Goal: Task Accomplishment & Management: Manage account settings

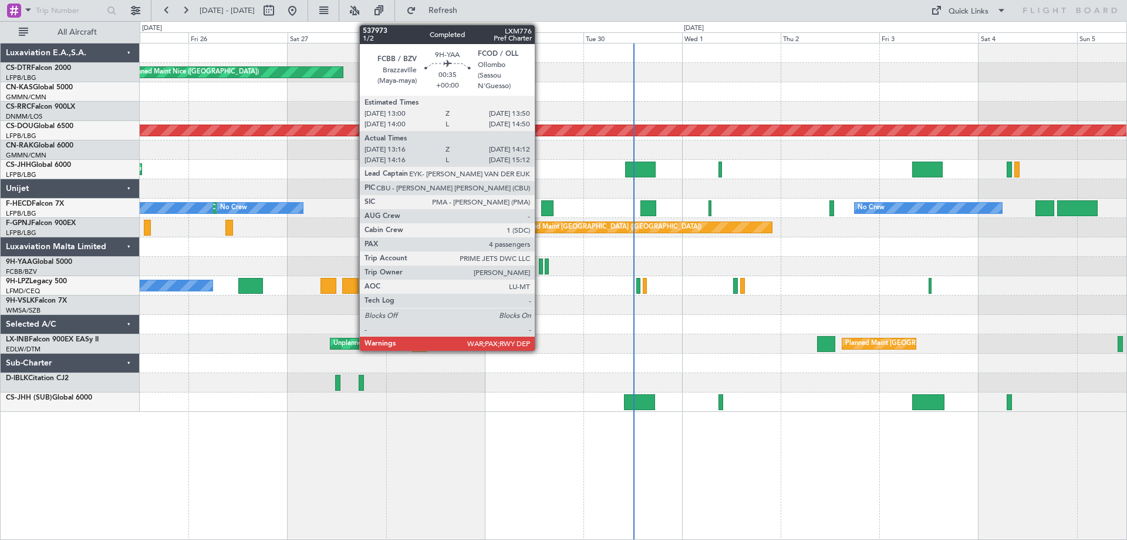
click at [540, 269] on div at bounding box center [541, 266] width 4 height 16
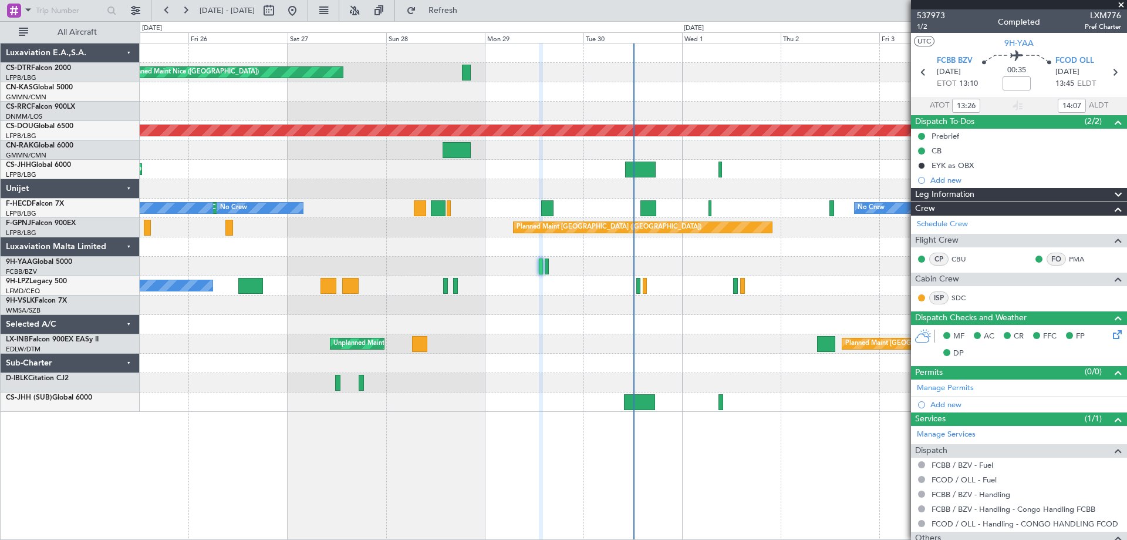
click at [1120, 5] on span at bounding box center [1122, 5] width 12 height 11
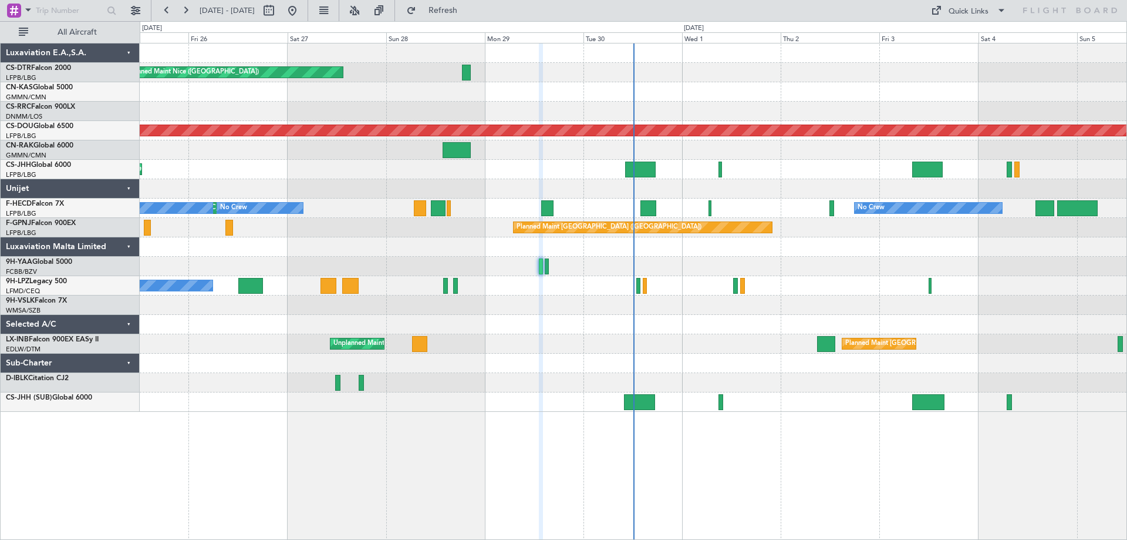
type input "0"
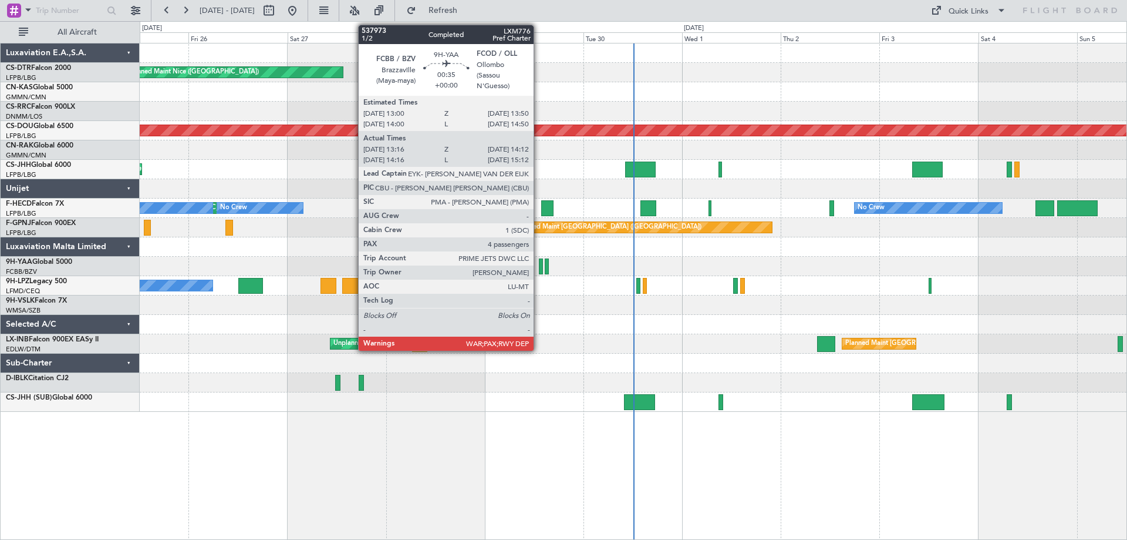
click at [539, 271] on div at bounding box center [541, 266] width 4 height 16
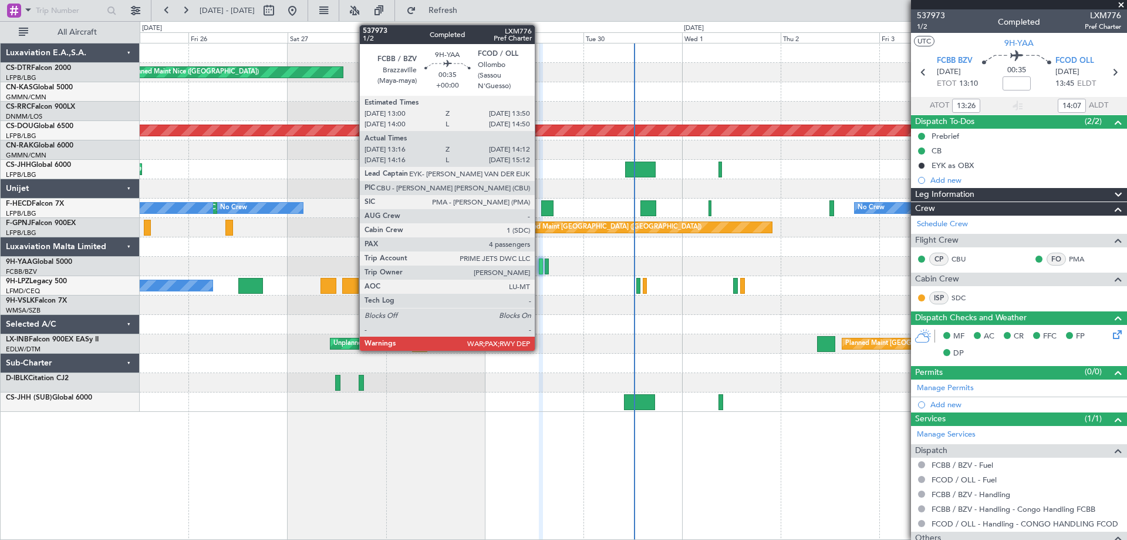
click at [540, 270] on div at bounding box center [541, 266] width 4 height 16
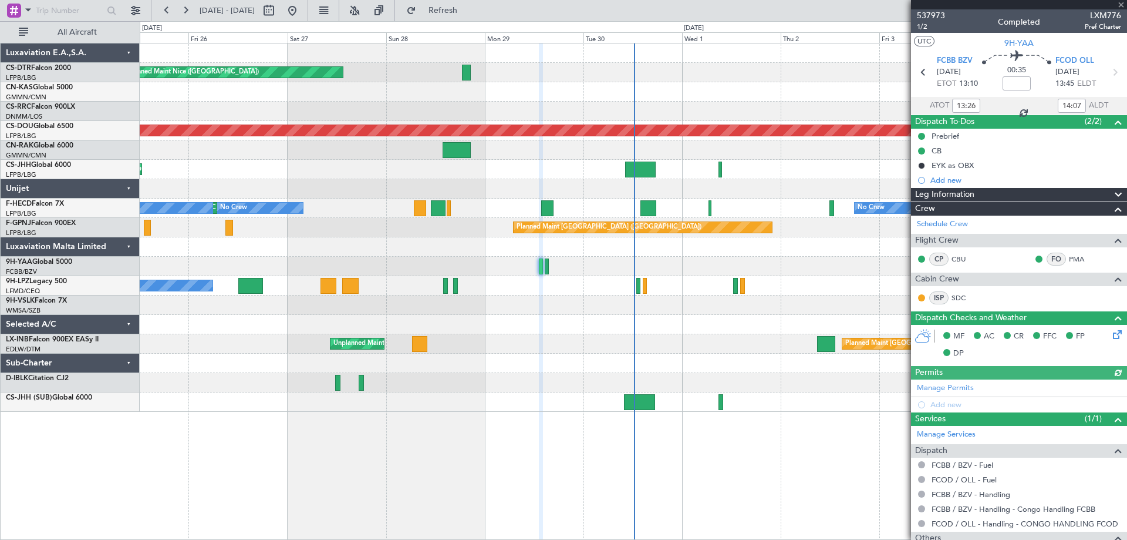
type input "14:26"
type input "15:07"
type input "13:26"
type input "14:07"
click at [923, 27] on span "1/2" at bounding box center [931, 27] width 28 height 10
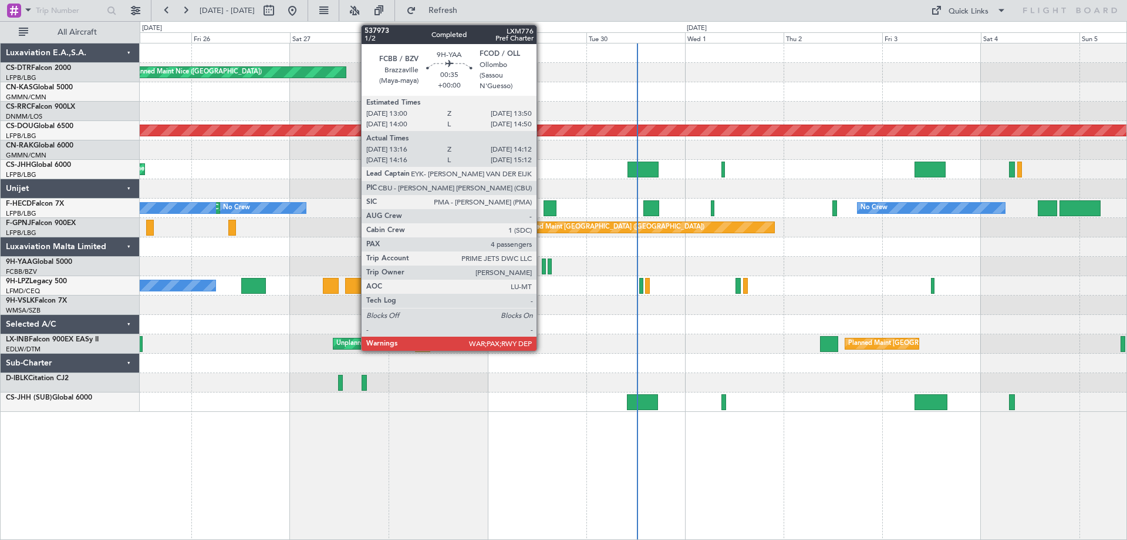
click at [542, 271] on div at bounding box center [544, 266] width 4 height 16
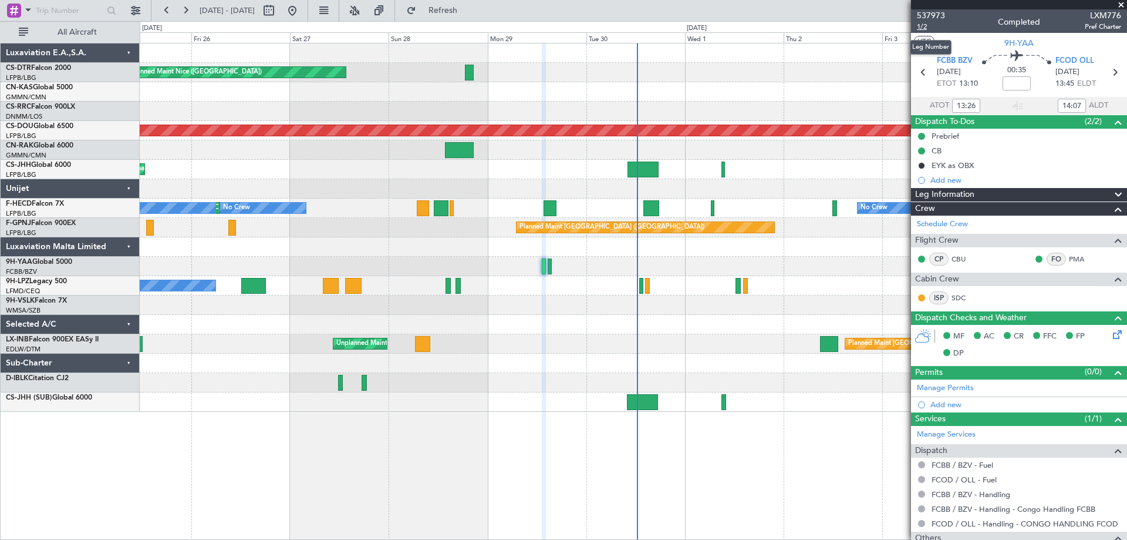
click at [923, 25] on span "1/2" at bounding box center [931, 27] width 28 height 10
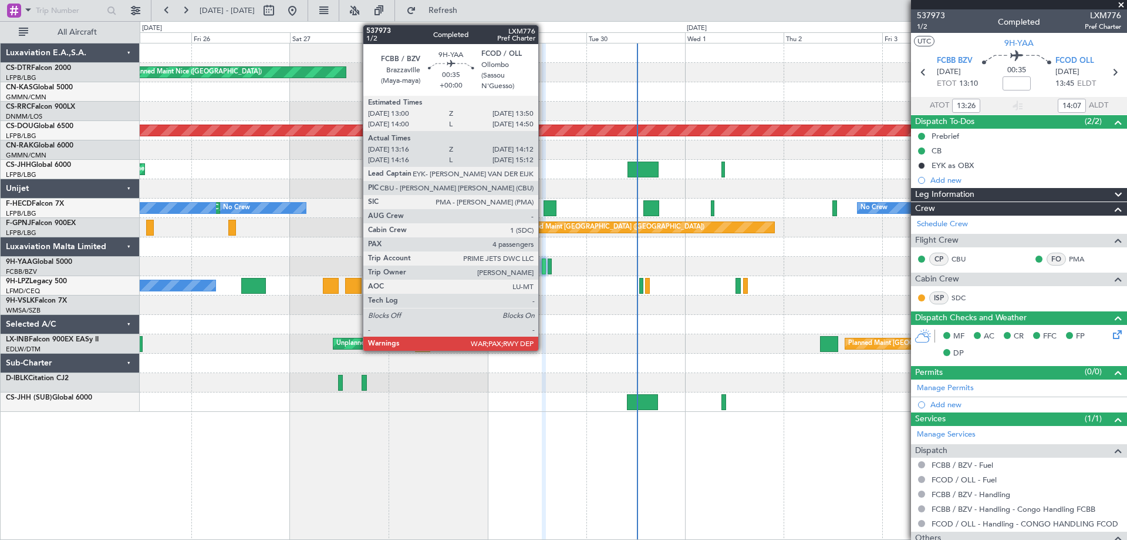
click at [544, 271] on div at bounding box center [544, 266] width 4 height 16
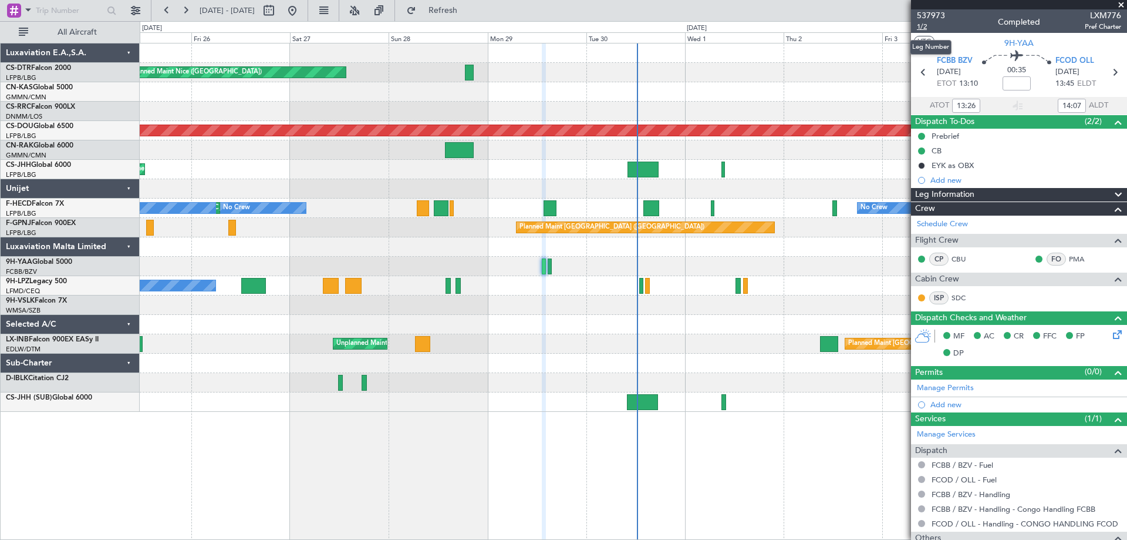
click at [923, 26] on span "1/2" at bounding box center [931, 27] width 28 height 10
click at [923, 16] on span "537973" at bounding box center [931, 15] width 28 height 12
click at [921, 28] on span "1/2" at bounding box center [931, 27] width 28 height 10
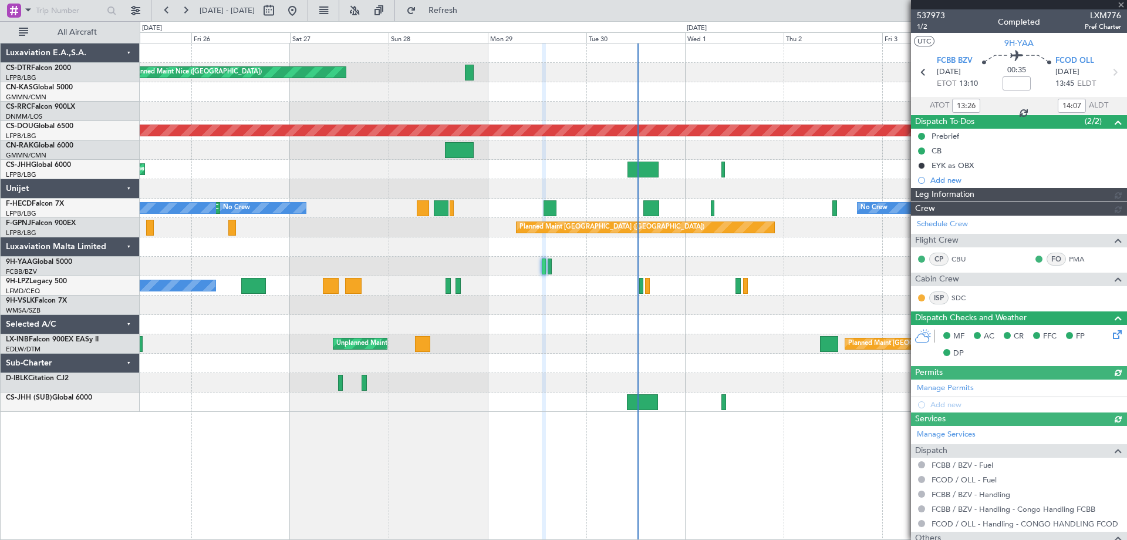
type input "14:26"
type input "15:07"
type input "13:26"
type input "14:07"
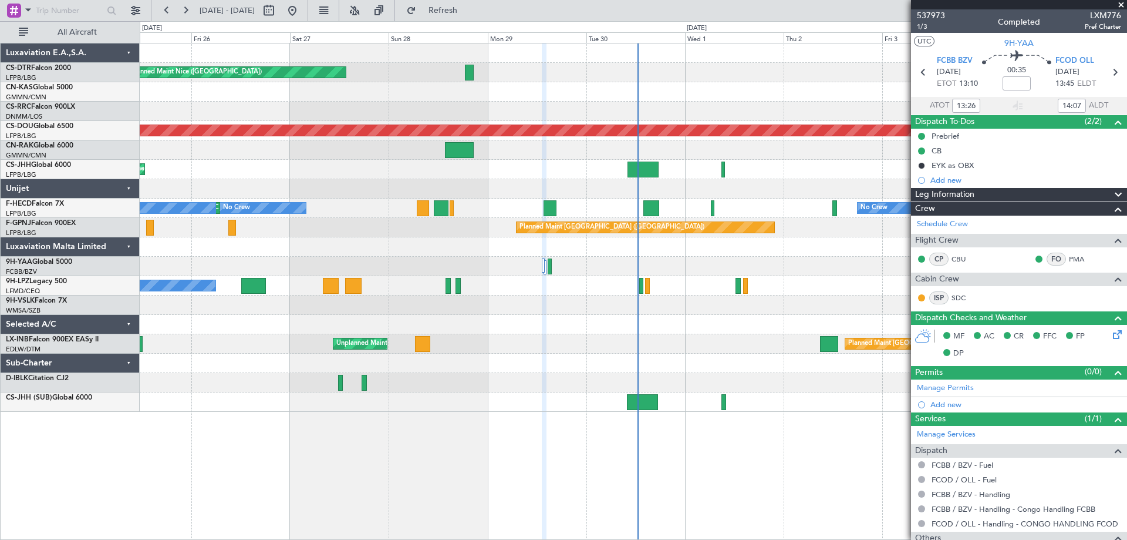
click at [819, 95] on div at bounding box center [633, 91] width 987 height 19
click at [940, 224] on link "Schedule Crew" at bounding box center [942, 224] width 51 height 12
click at [847, 97] on div at bounding box center [633, 91] width 987 height 19
click at [921, 28] on span "1/3" at bounding box center [931, 27] width 28 height 10
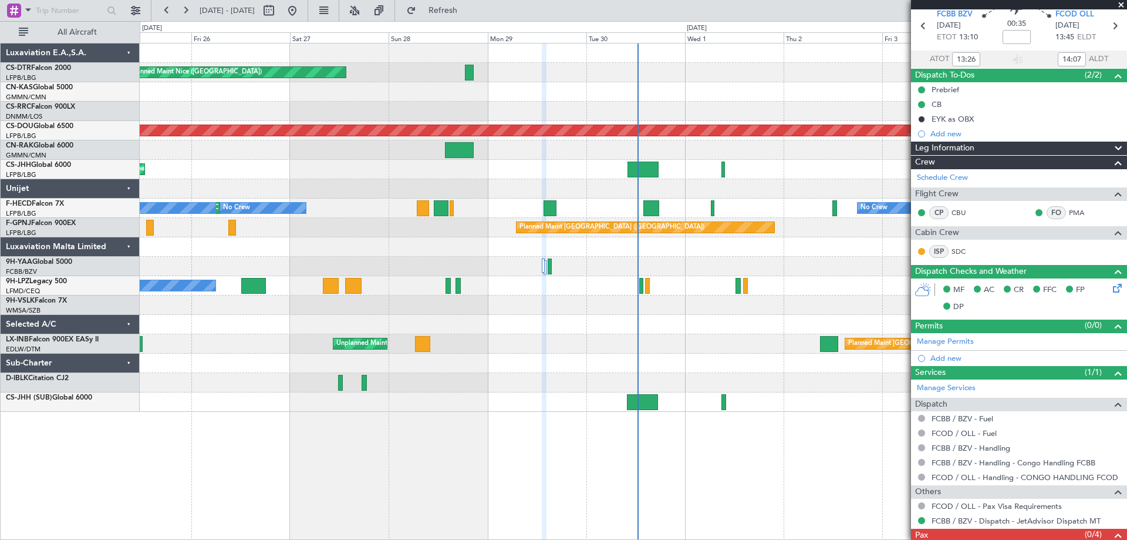
scroll to position [82, 0]
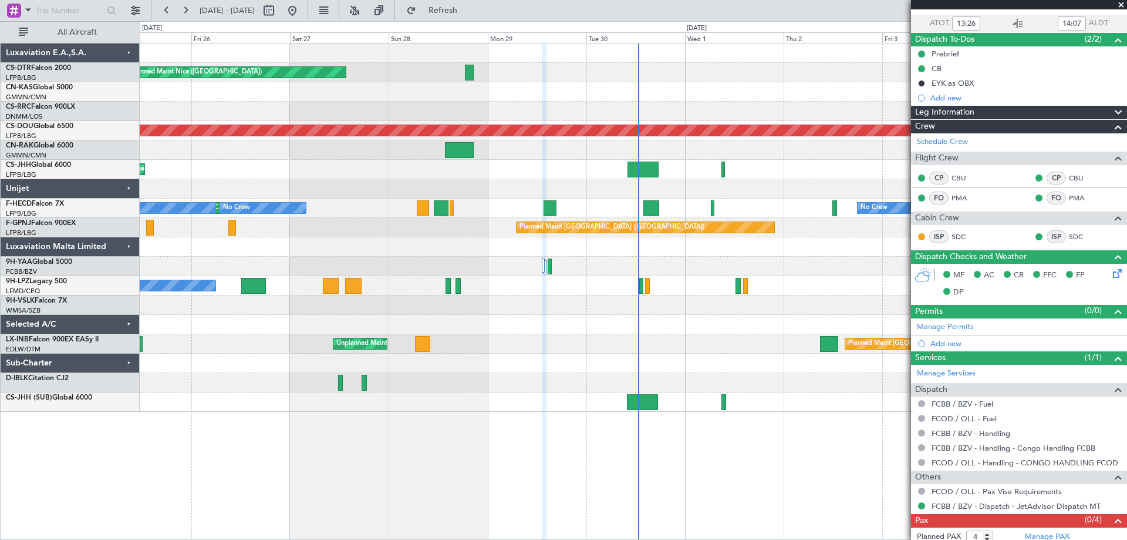
click at [1123, 5] on span at bounding box center [1122, 5] width 12 height 11
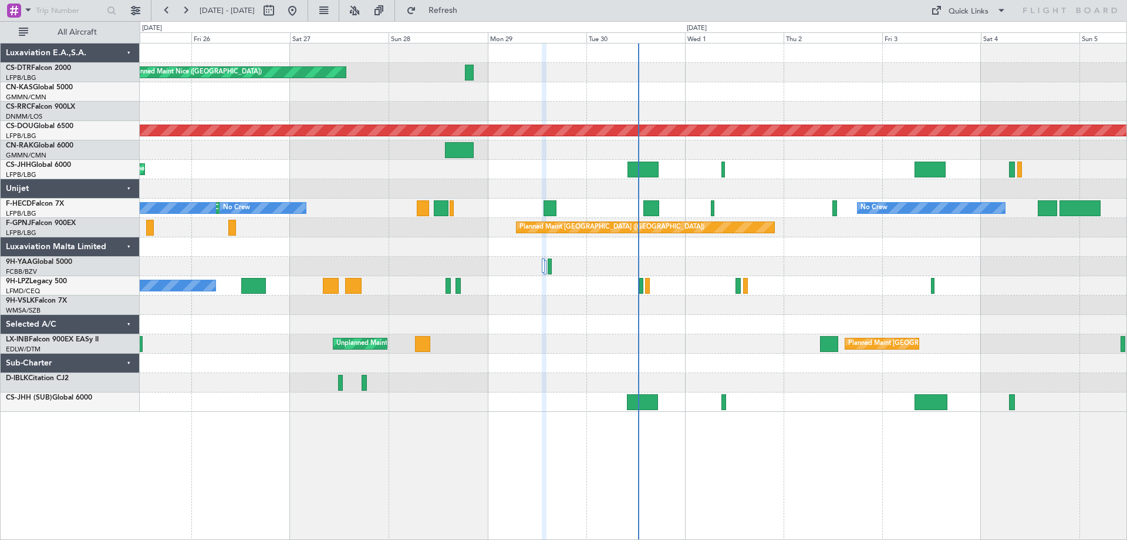
type input "0"
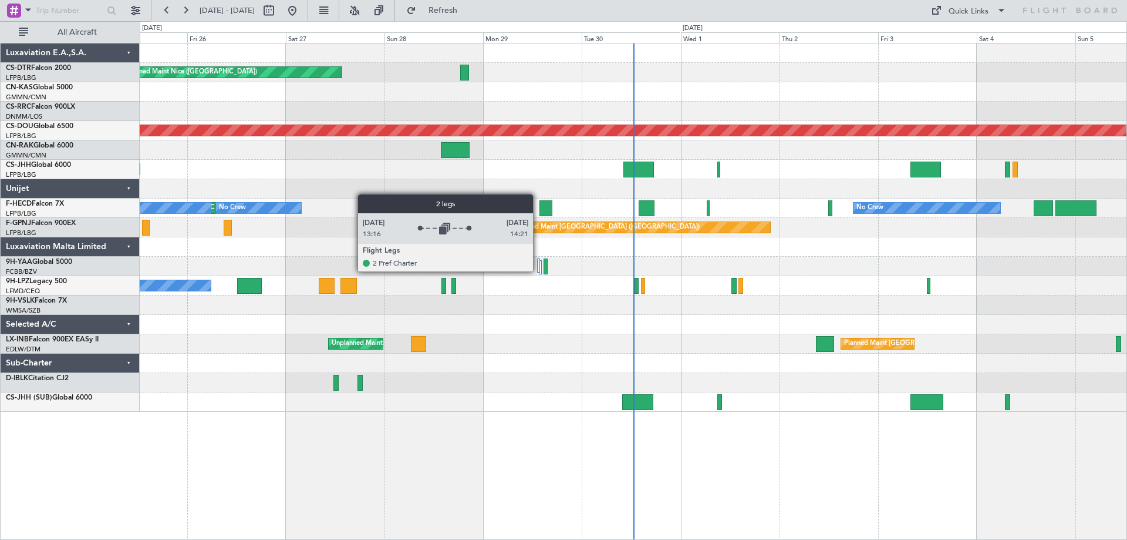
click at [538, 271] on div at bounding box center [538, 265] width 3 height 14
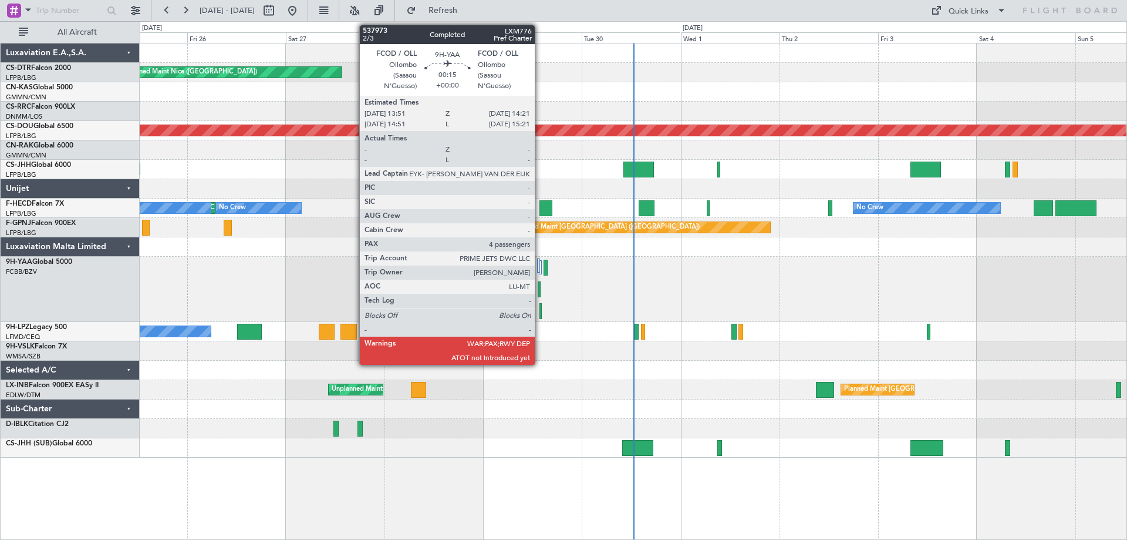
click at [540, 312] on div at bounding box center [541, 311] width 2 height 16
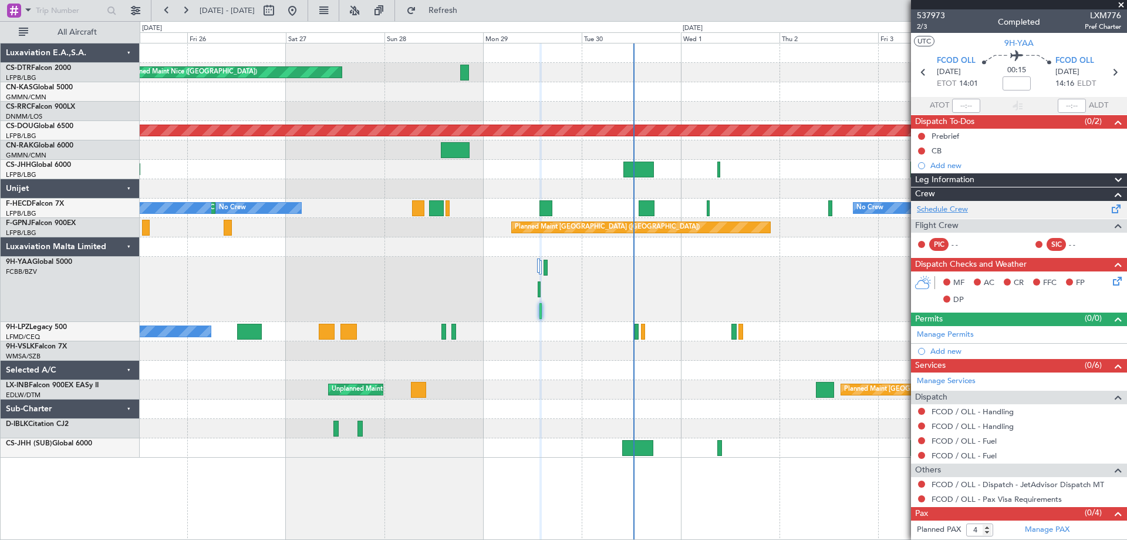
click at [944, 211] on link "Schedule Crew" at bounding box center [942, 210] width 51 height 12
click at [1119, 5] on span at bounding box center [1122, 5] width 12 height 11
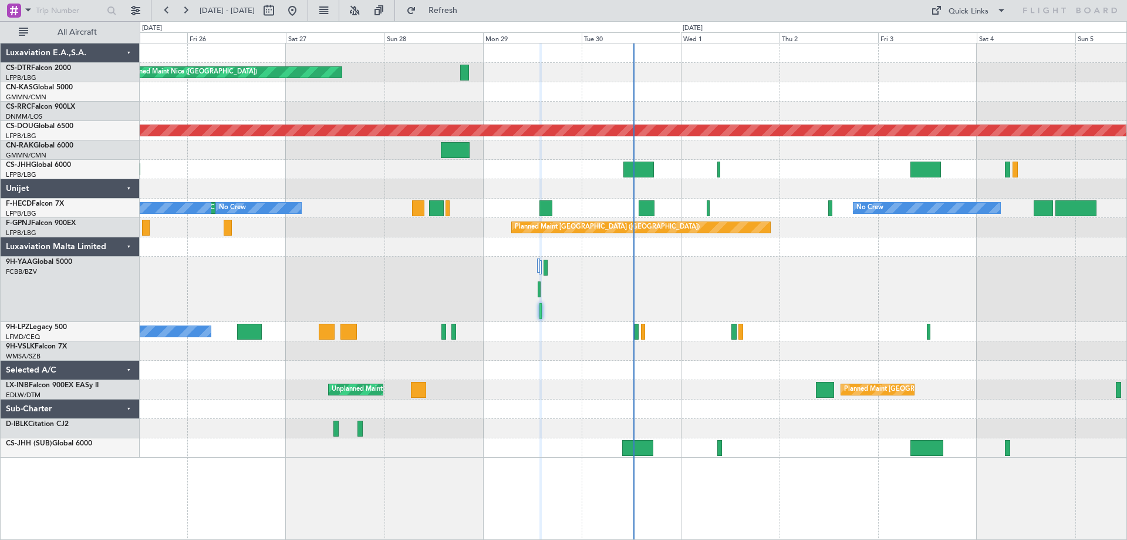
type input "0"
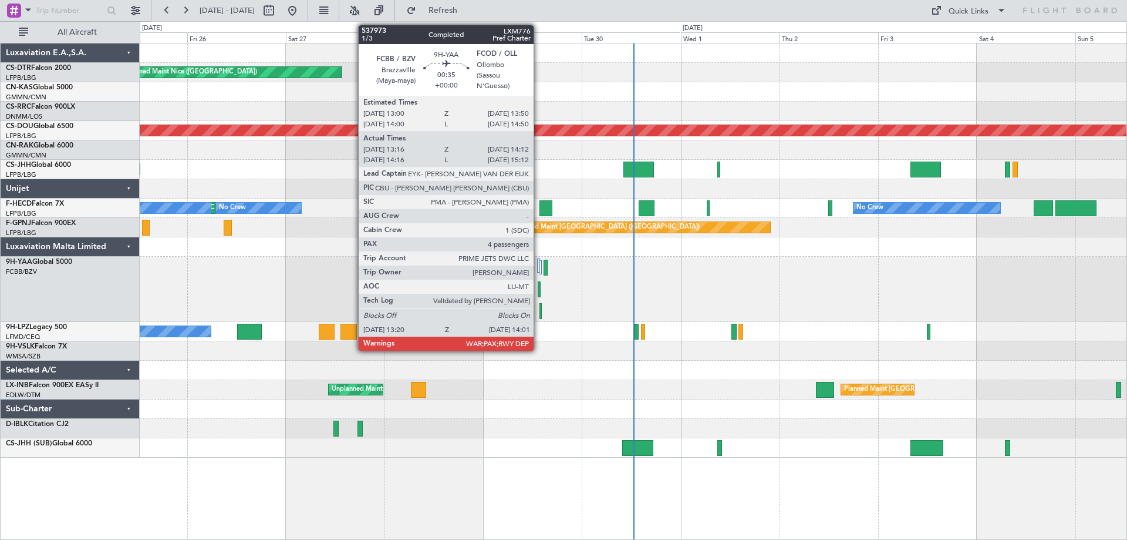
click at [539, 292] on div at bounding box center [539, 289] width 3 height 16
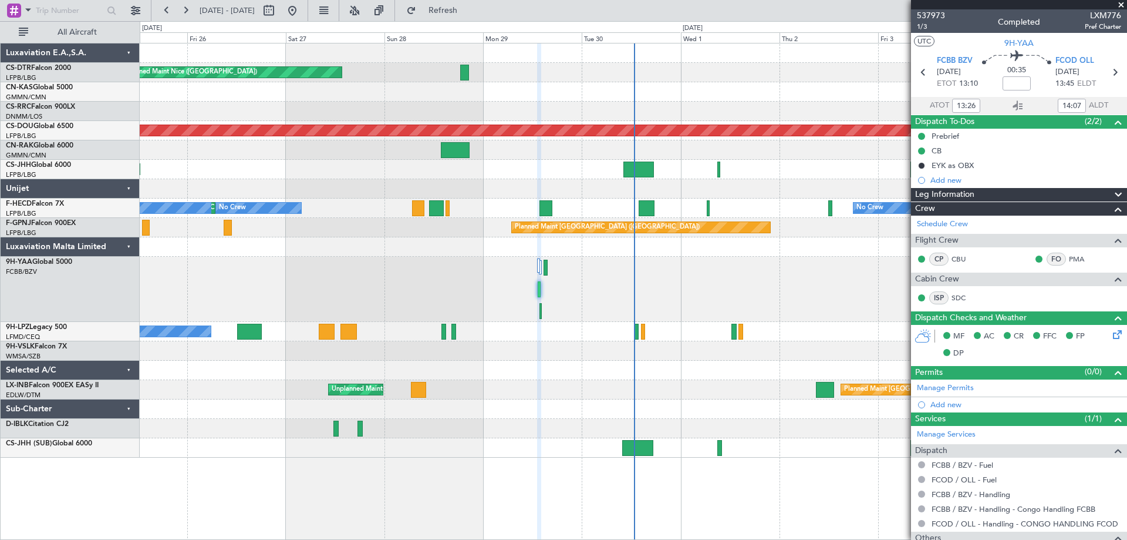
type input "14:26"
type input "15:07"
type input "13:26"
type input "14:07"
click at [924, 26] on span "1/3" at bounding box center [931, 27] width 28 height 10
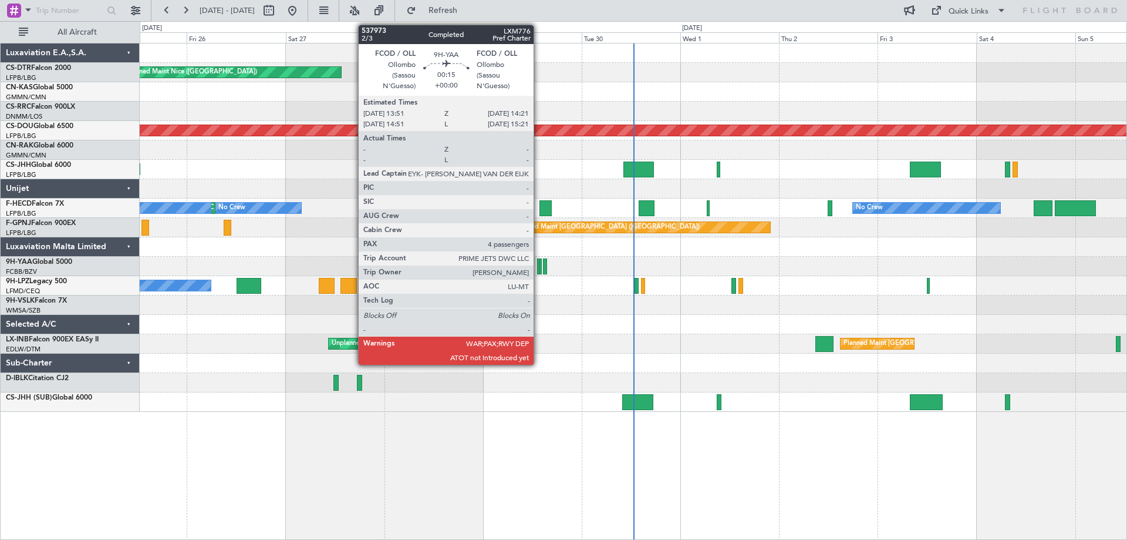
click at [540, 272] on div at bounding box center [541, 266] width 2 height 16
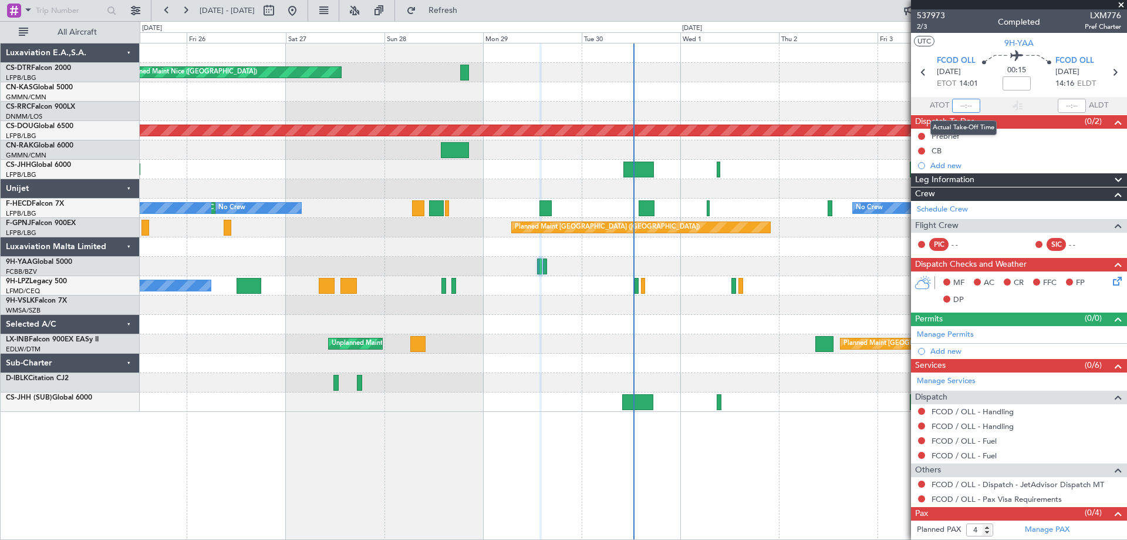
click at [960, 106] on input "text" at bounding box center [966, 106] width 28 height 14
click at [961, 106] on input "text" at bounding box center [966, 106] width 28 height 14
click at [1062, 97] on section "ATOT 1326 ALDT" at bounding box center [1019, 106] width 216 height 18
type input "13:26"
click at [1065, 105] on input "text" at bounding box center [1072, 106] width 28 height 14
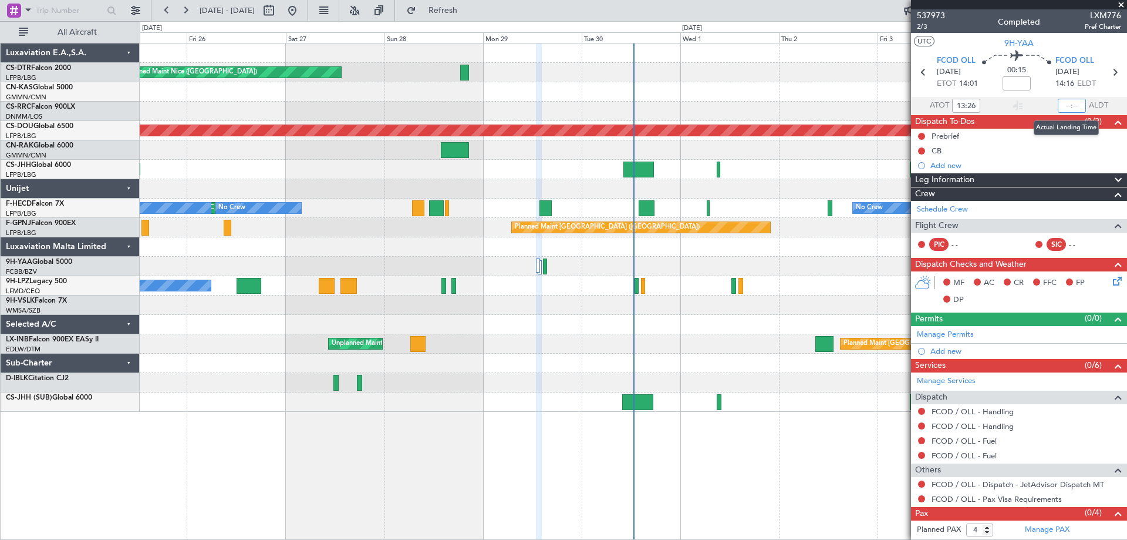
click at [1065, 105] on input "text" at bounding box center [1072, 106] width 28 height 14
click at [842, 78] on div "Planned Maint Nice (Côte d'Azur Airport) Planned Maint Sofia AOG Maint Sofia" at bounding box center [633, 72] width 987 height 19
type input "14:01"
click at [957, 106] on input "13:26" at bounding box center [966, 106] width 28 height 14
click at [962, 100] on input "13:26" at bounding box center [966, 106] width 28 height 14
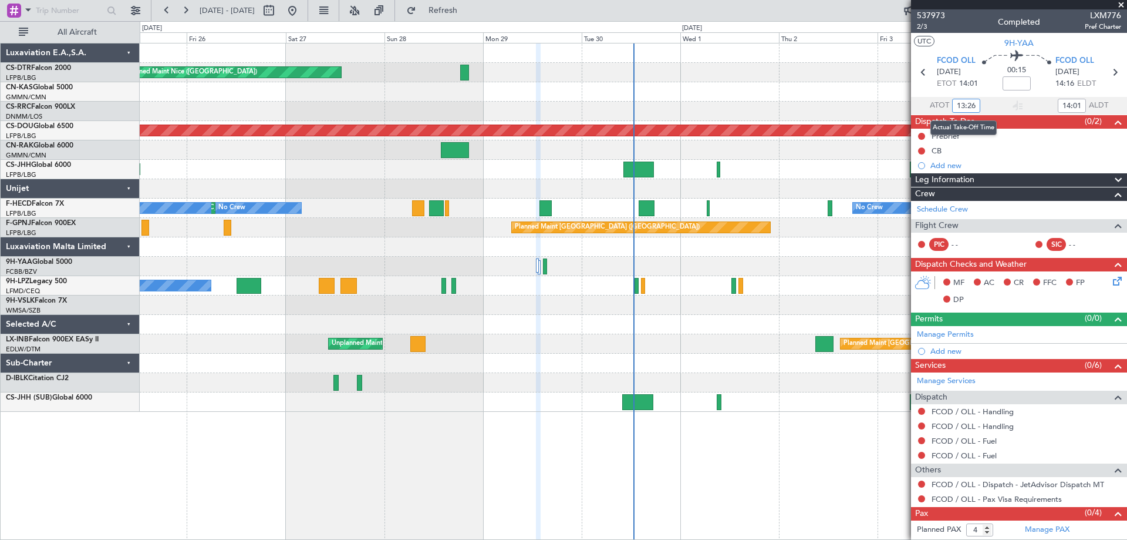
click at [963, 99] on input "13:26" at bounding box center [966, 106] width 28 height 14
click at [869, 79] on div "Planned Maint Nice (Côte d'Azur Airport) Planned Maint Sofia AOG Maint Sofia" at bounding box center [633, 72] width 987 height 19
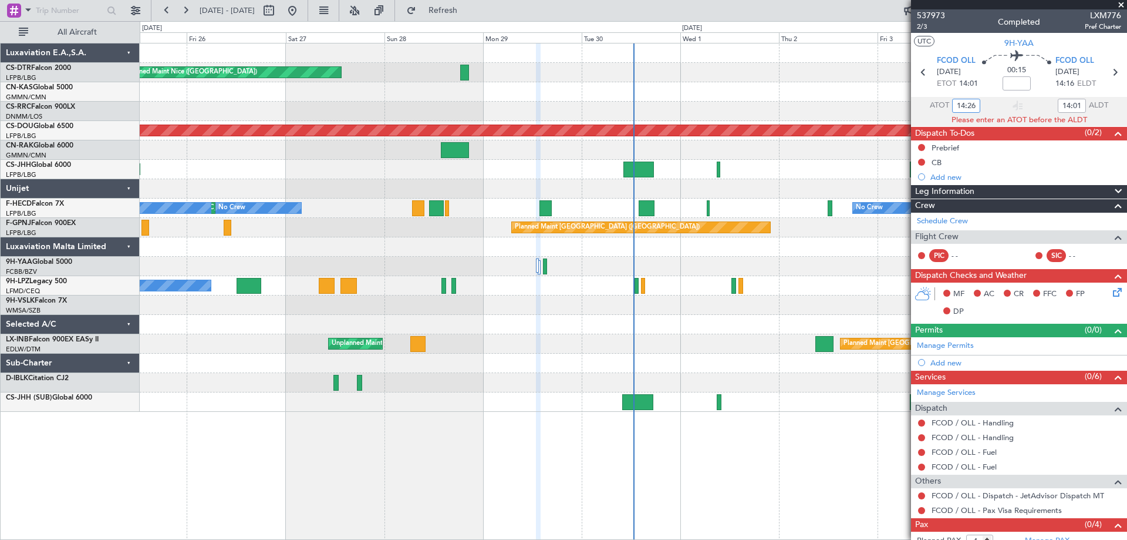
click at [967, 102] on input "14:26" at bounding box center [966, 106] width 28 height 14
type input "14:03"
click at [1072, 107] on input "14:01" at bounding box center [1072, 106] width 28 height 14
click at [1073, 107] on input "14:01" at bounding box center [1072, 106] width 28 height 14
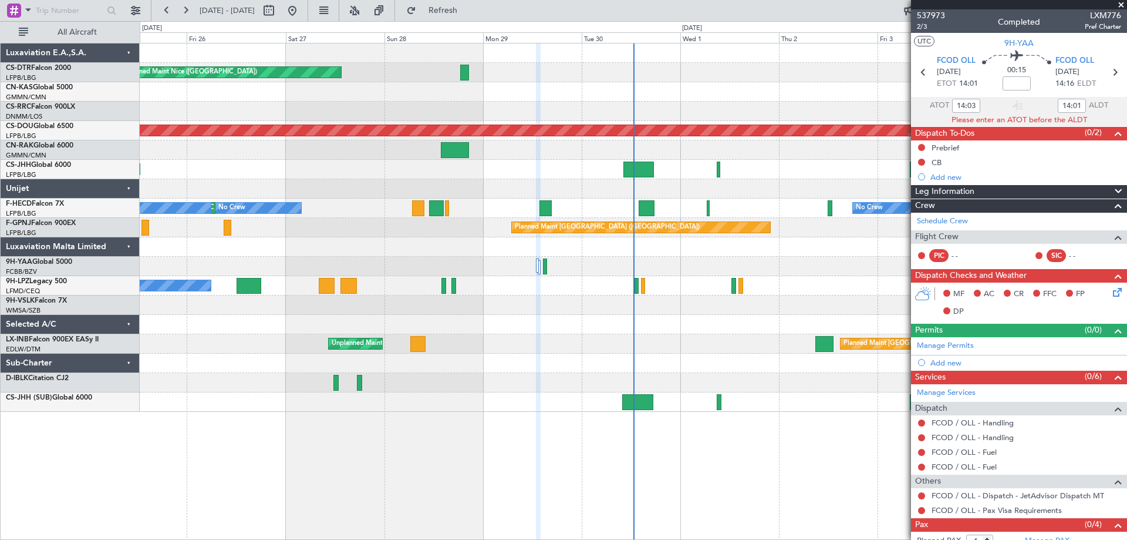
click at [1089, 106] on span "ALDT" at bounding box center [1098, 106] width 19 height 12
click at [1067, 103] on input "14:01" at bounding box center [1072, 106] width 28 height 14
click at [1069, 103] on input "14:01" at bounding box center [1072, 106] width 28 height 14
click at [1064, 104] on input "14:01" at bounding box center [1072, 106] width 28 height 14
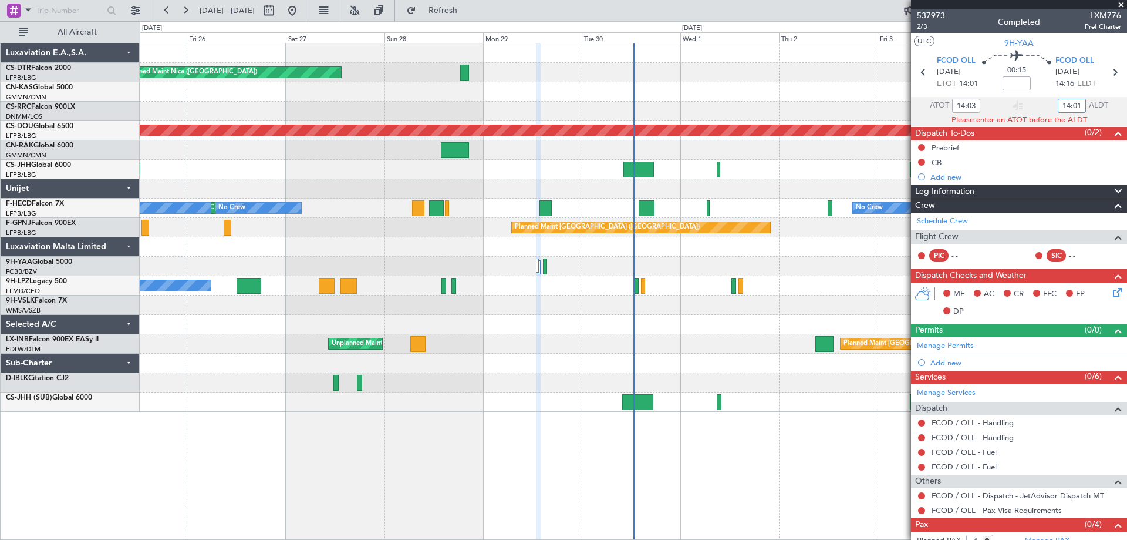
click at [1058, 101] on input "14:01" at bounding box center [1072, 106] width 28 height 14
click at [806, 106] on div at bounding box center [633, 111] width 987 height 19
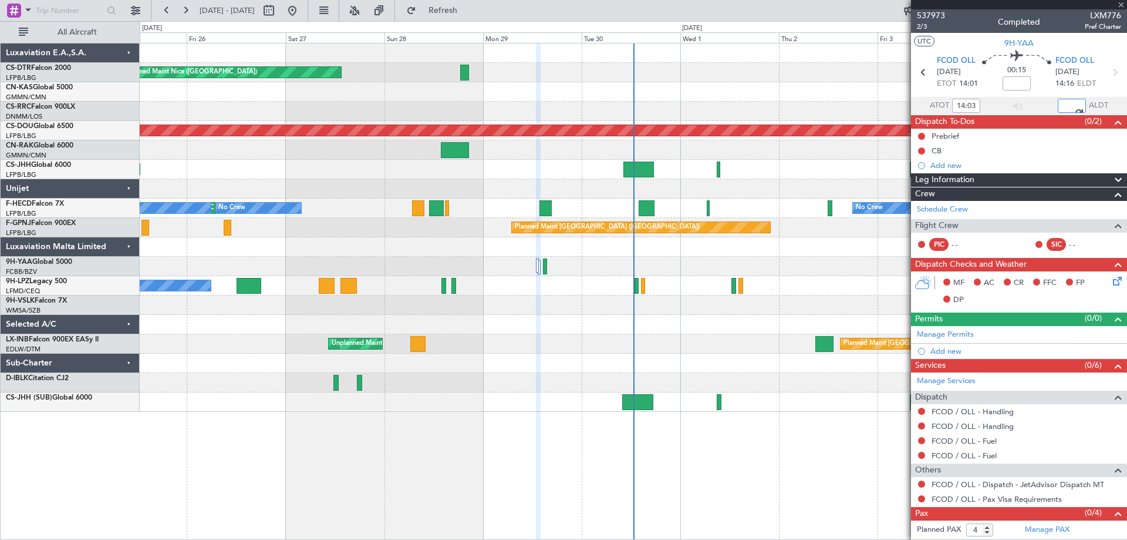
click at [861, 212] on div "No Crew" at bounding box center [869, 208] width 27 height 18
click at [1072, 107] on input "14:01" at bounding box center [1072, 106] width 28 height 14
drag, startPoint x: 1072, startPoint y: 107, endPoint x: 1079, endPoint y: 118, distance: 12.7
click at [1073, 111] on input "14:01" at bounding box center [1072, 106] width 28 height 14
type input "14:10"
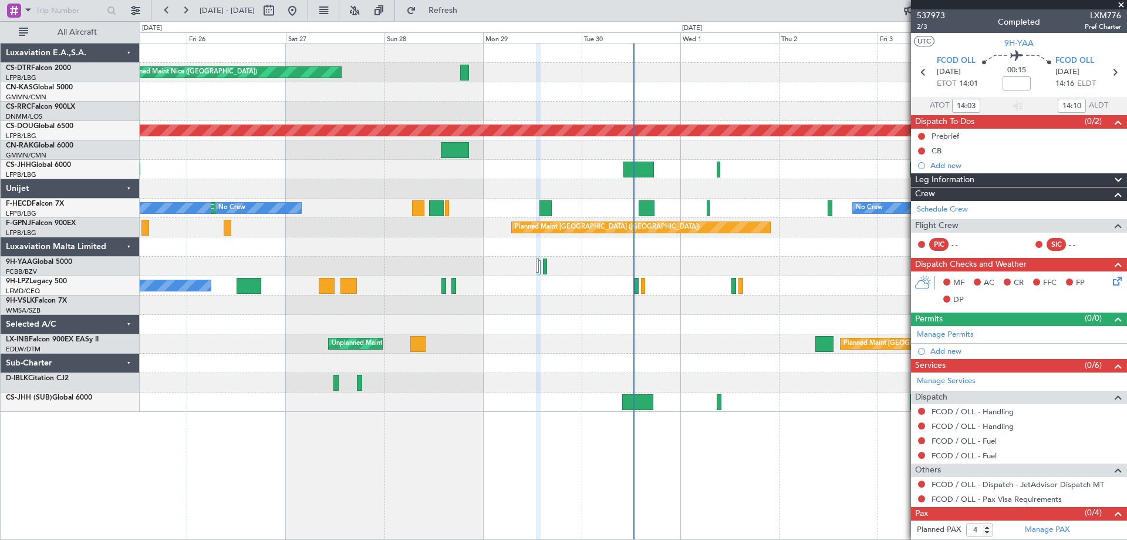
click at [1021, 100] on section "ATOT 14:03 14:10 ALDT" at bounding box center [1019, 106] width 216 height 18
click at [1126, 4] on span at bounding box center [1122, 5] width 12 height 11
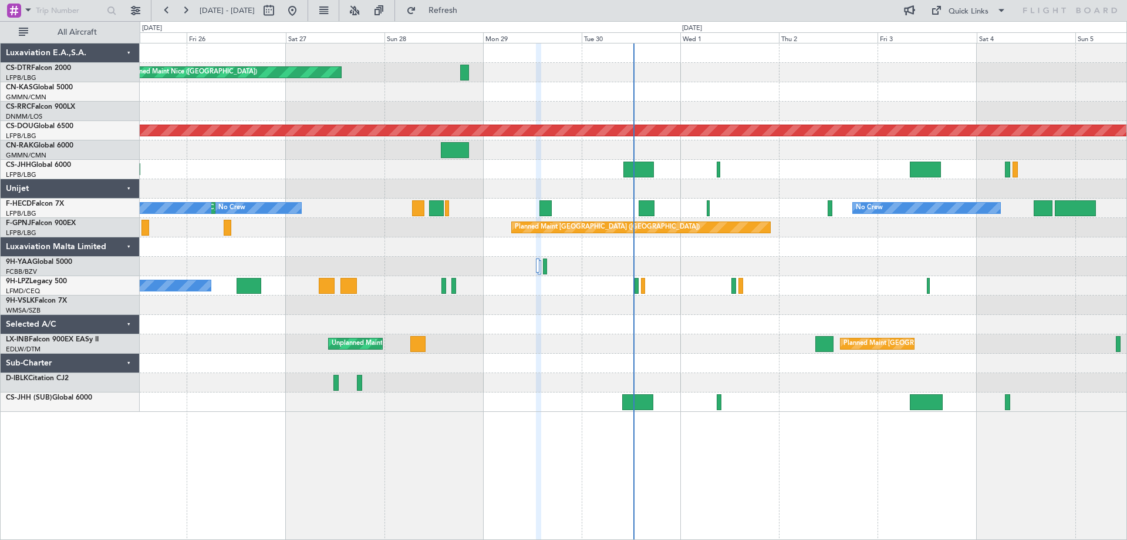
type input "0"
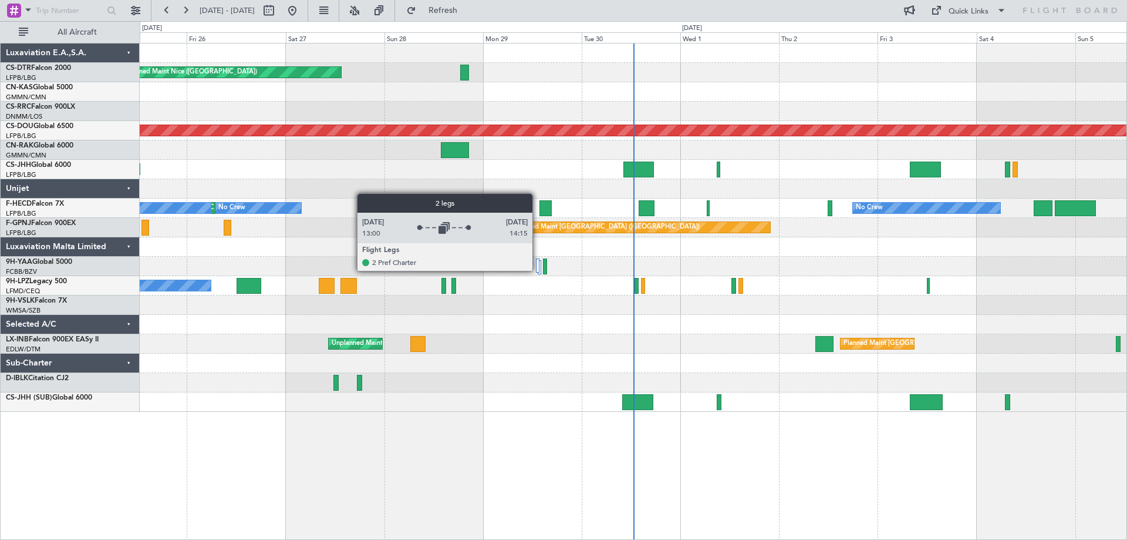
click at [538, 270] on div at bounding box center [538, 265] width 4 height 14
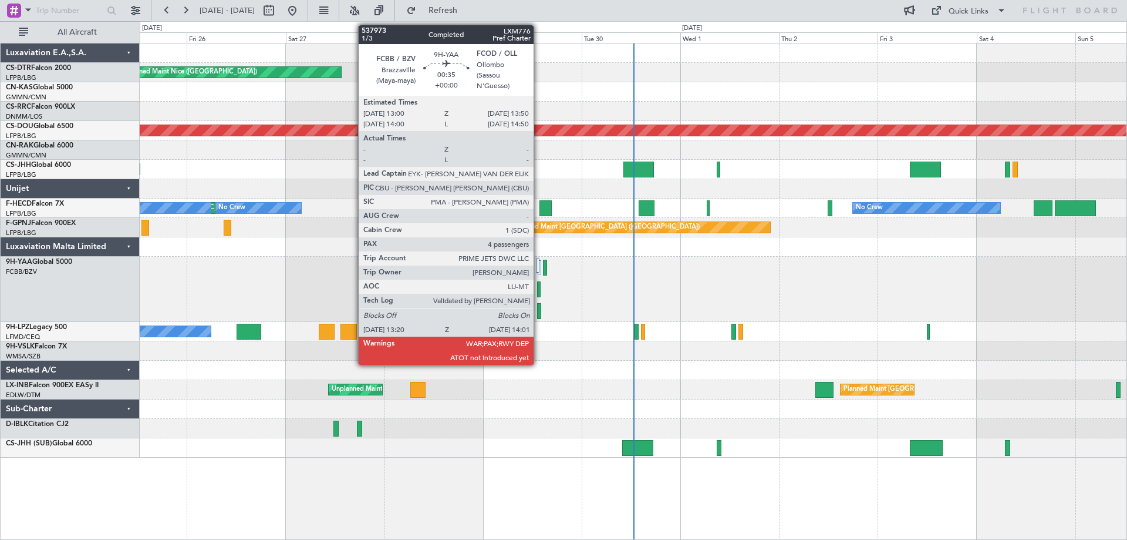
click at [539, 291] on div at bounding box center [538, 289] width 3 height 16
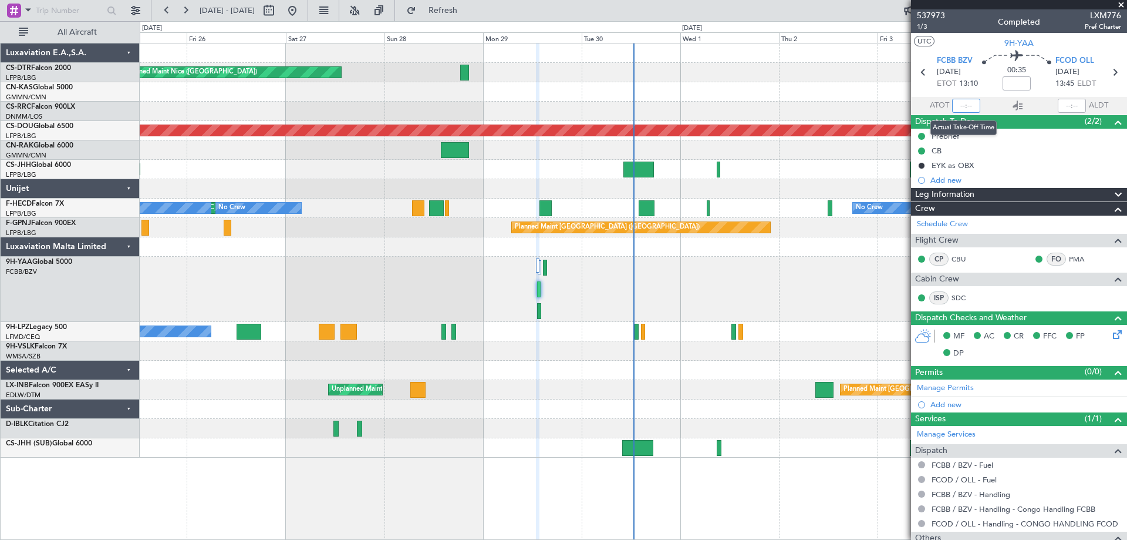
click at [964, 106] on input "text" at bounding box center [966, 106] width 28 height 14
click at [1062, 106] on mat-tooltip-component "Estimated Landing Time" at bounding box center [1071, 93] width 93 height 31
click at [1065, 103] on mat-tooltip-component "Estimated Landing Time" at bounding box center [1071, 93] width 93 height 31
type input "13:26"
click at [1069, 107] on mat-tooltip-component "Estimated Landing Time" at bounding box center [1071, 93] width 93 height 31
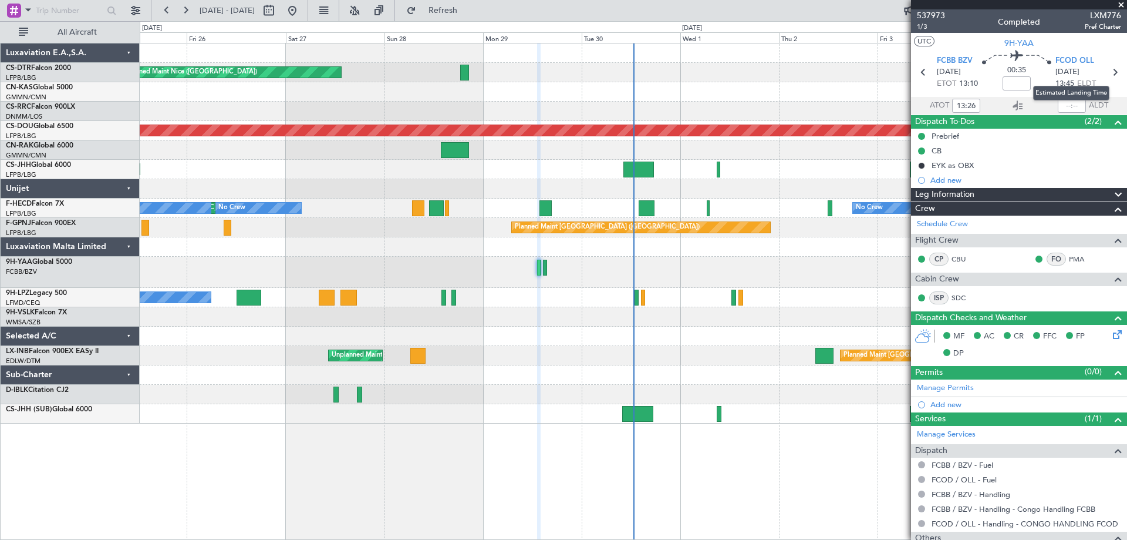
click at [1063, 107] on mat-tooltip-component "Estimated Landing Time" at bounding box center [1071, 93] width 93 height 31
click at [1066, 104] on mat-tooltip-component "Estimated Landing Time" at bounding box center [1071, 93] width 93 height 31
click at [1071, 102] on input "text" at bounding box center [1072, 106] width 28 height 14
type input "14:01"
type input "14:26"
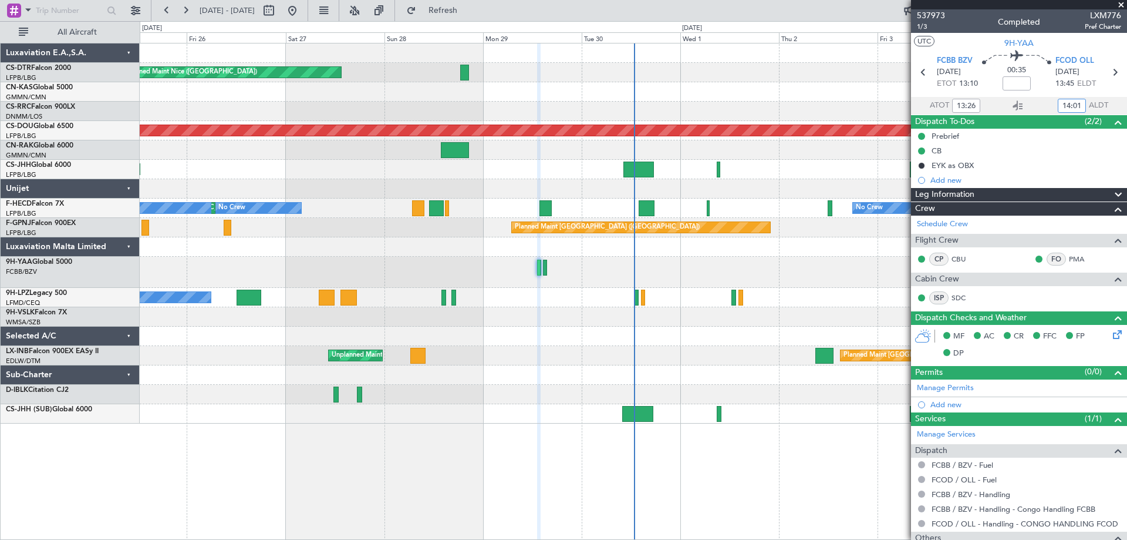
type input "15:01"
type input "13:26"
type input "14:01"
click at [1123, 4] on span at bounding box center [1122, 5] width 12 height 11
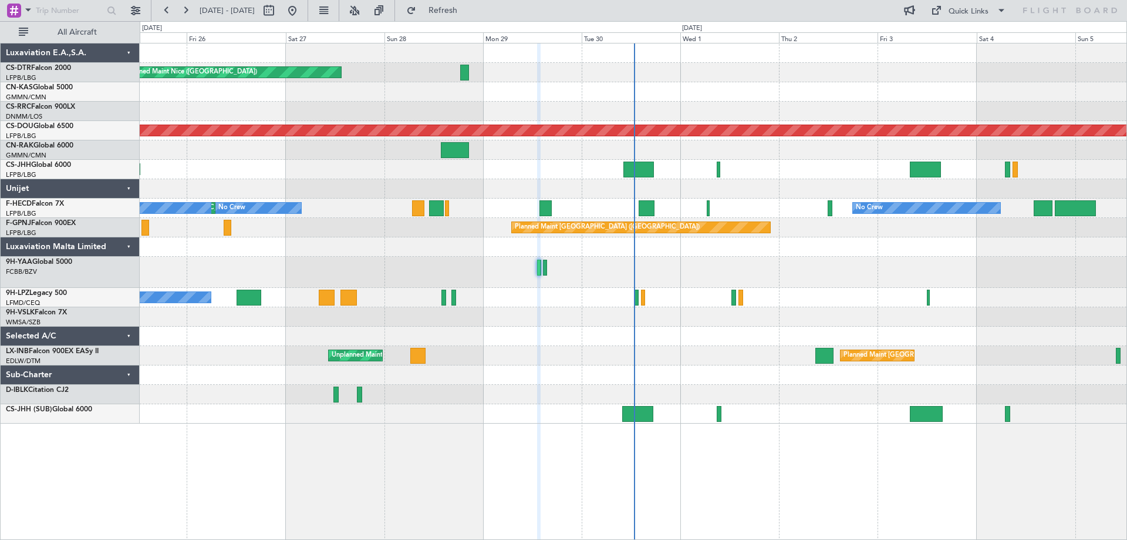
type input "0"
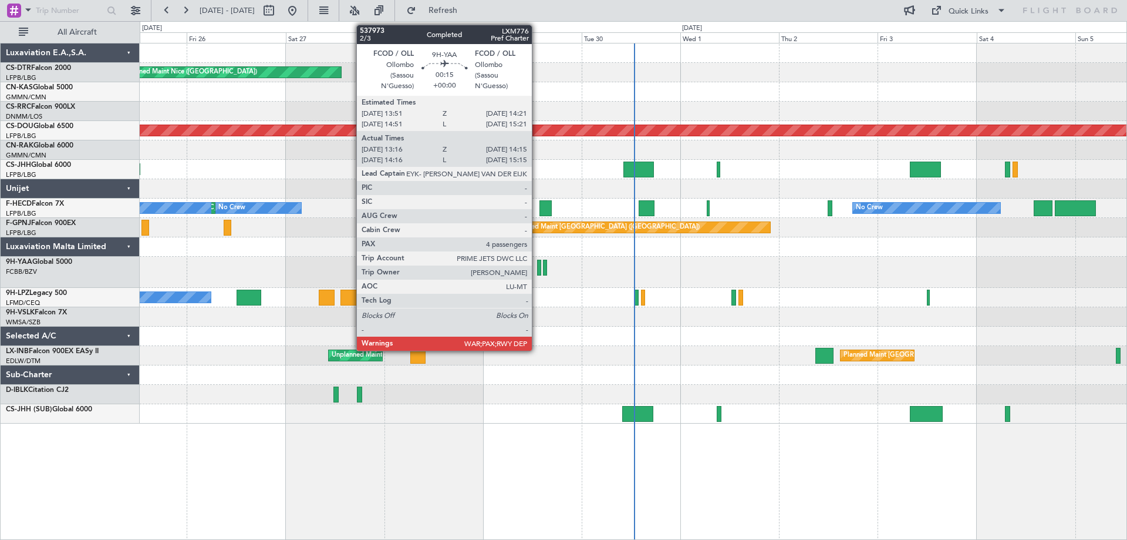
click at [537, 271] on div at bounding box center [539, 268] width 4 height 16
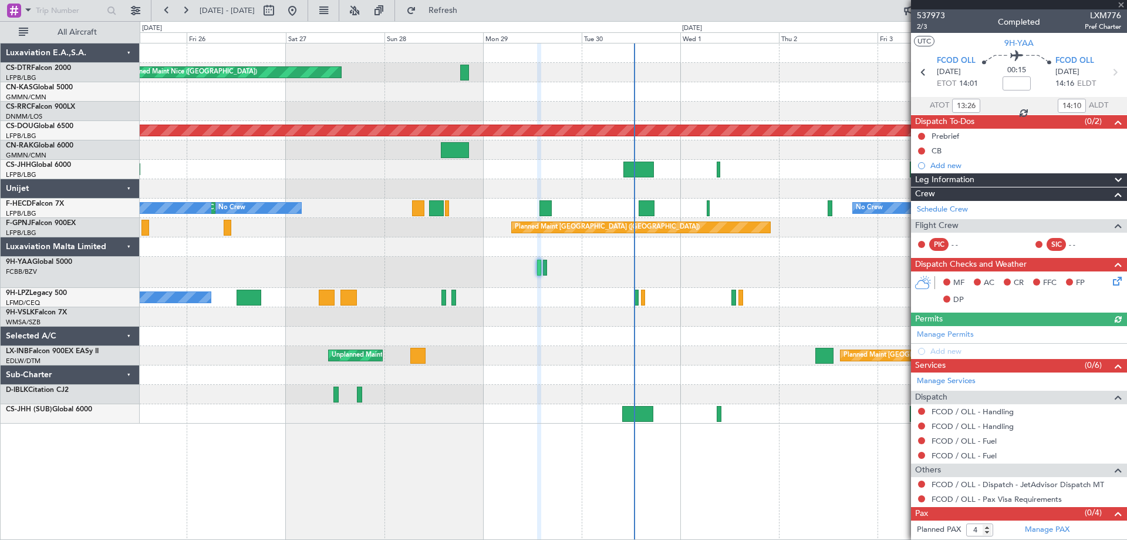
type input "14:26"
type input "15:10"
type input "13:26"
type input "14:10"
click at [922, 27] on span "2/3" at bounding box center [931, 27] width 28 height 10
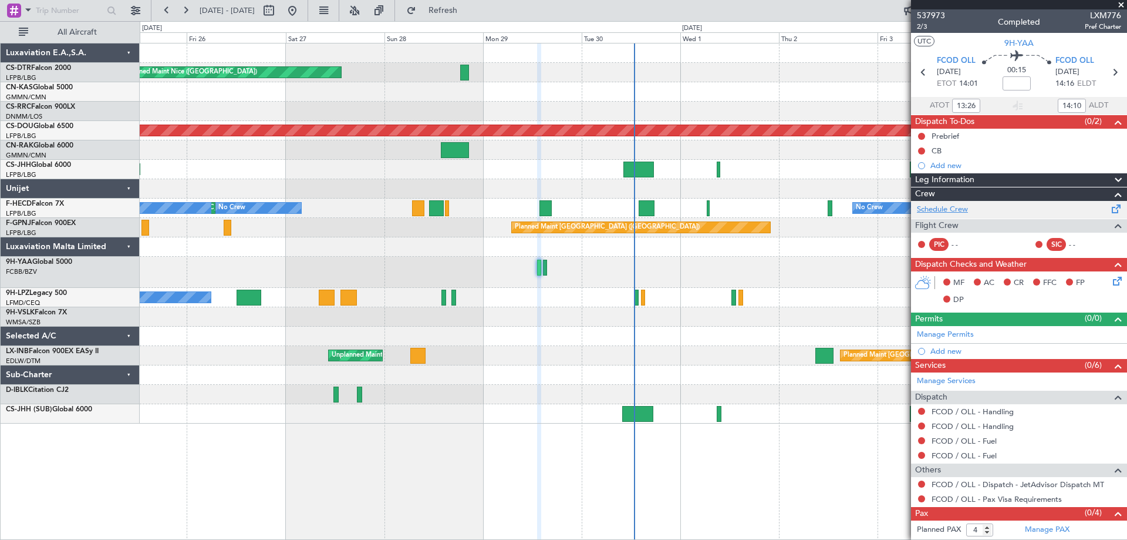
click at [940, 211] on link "Schedule Crew" at bounding box center [942, 210] width 51 height 12
click at [1124, 2] on span at bounding box center [1122, 5] width 12 height 11
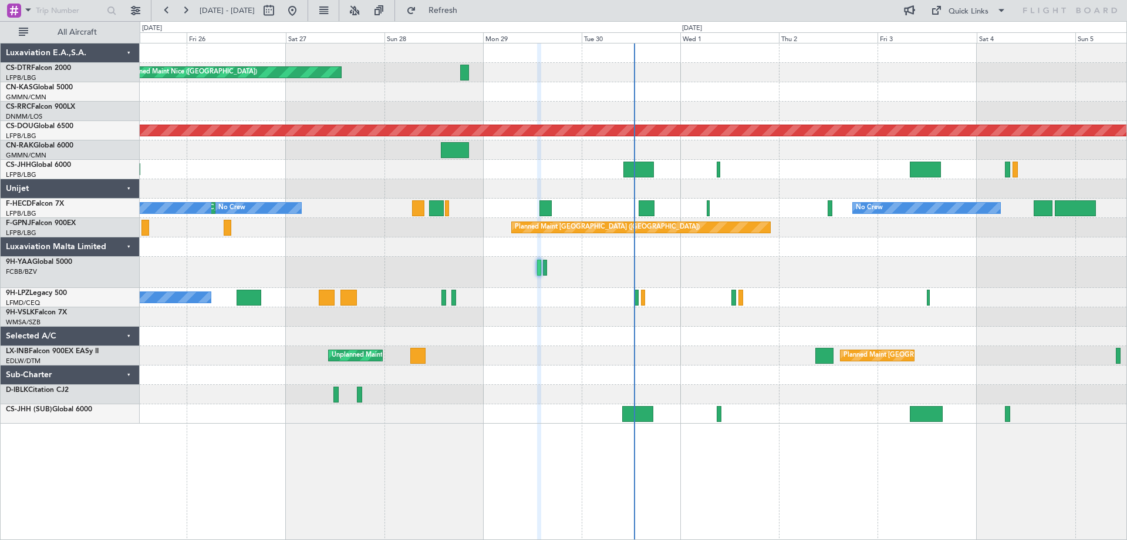
type input "0"
click at [550, 275] on div at bounding box center [633, 272] width 987 height 31
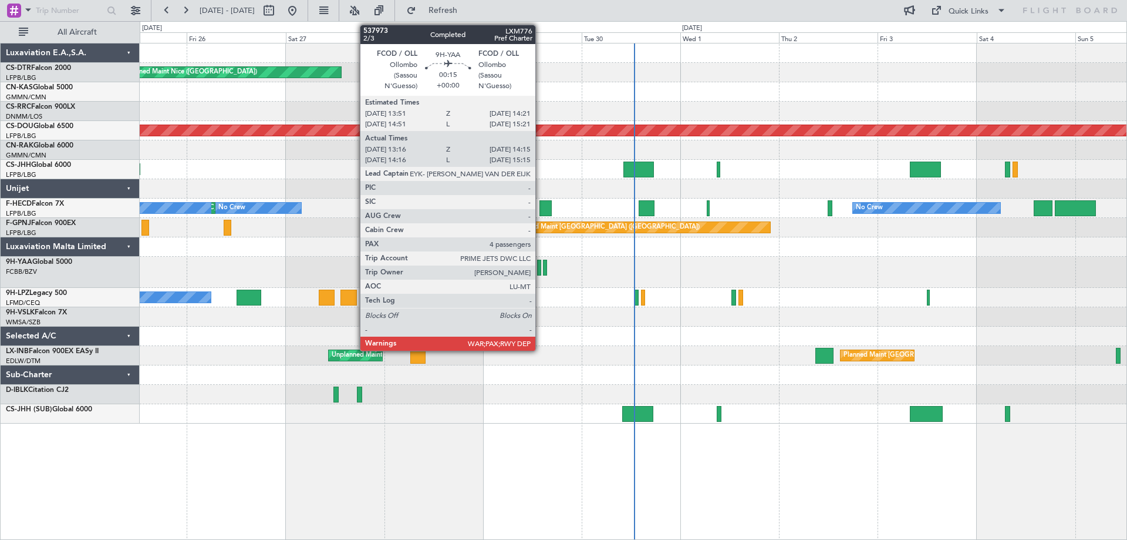
click at [541, 271] on div at bounding box center [539, 268] width 4 height 16
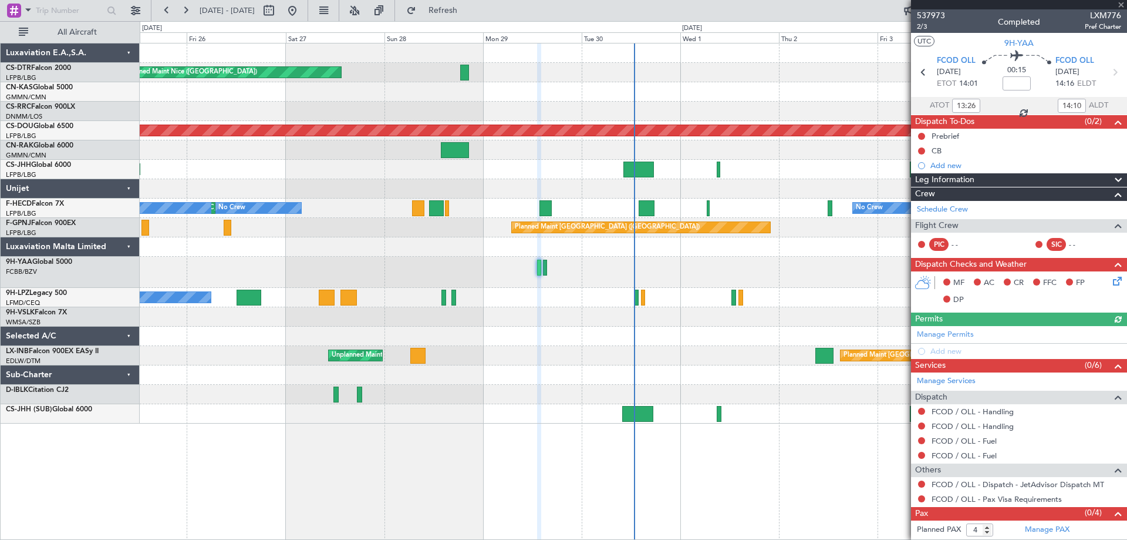
click at [1119, 5] on div at bounding box center [1019, 4] width 216 height 9
click at [960, 106] on input "13:26" at bounding box center [966, 106] width 28 height 14
click at [836, 53] on div at bounding box center [633, 52] width 987 height 19
type input "14:03"
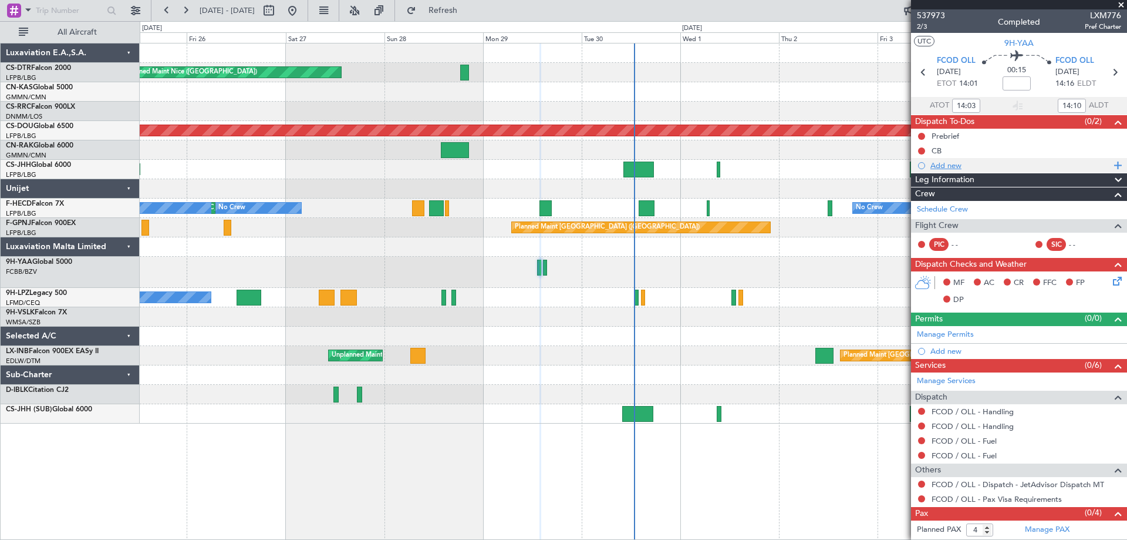
click at [1027, 158] on div "Add new" at bounding box center [1019, 165] width 216 height 15
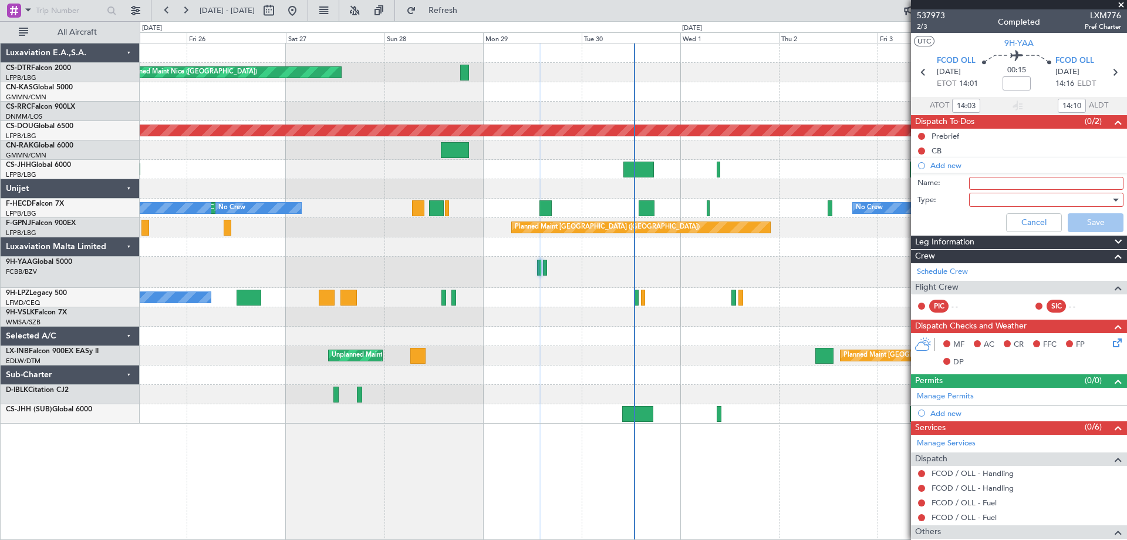
click at [1120, 1] on span at bounding box center [1122, 5] width 12 height 11
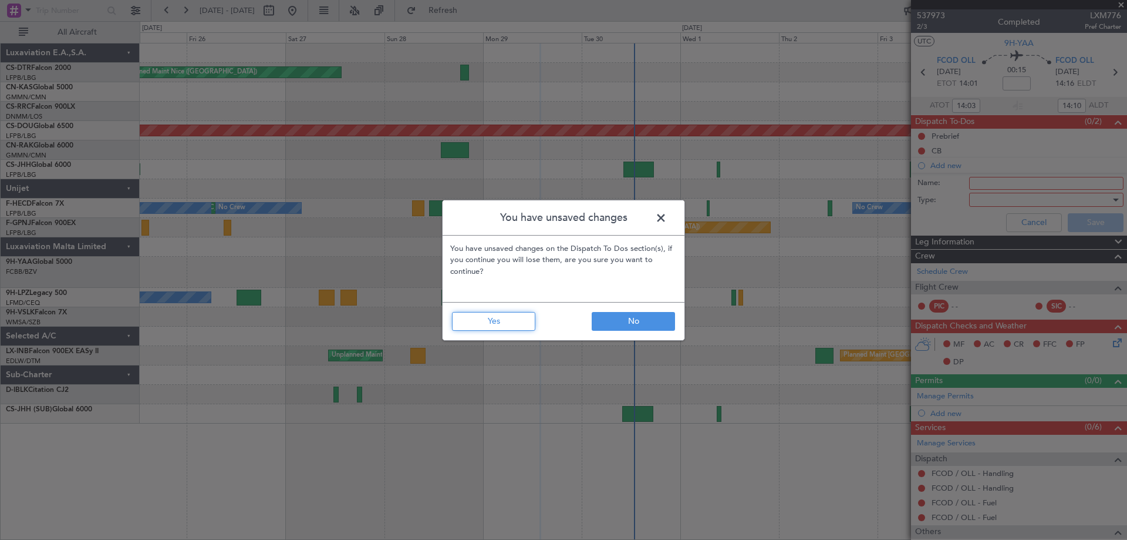
click at [503, 328] on button "Yes" at bounding box center [493, 321] width 83 height 19
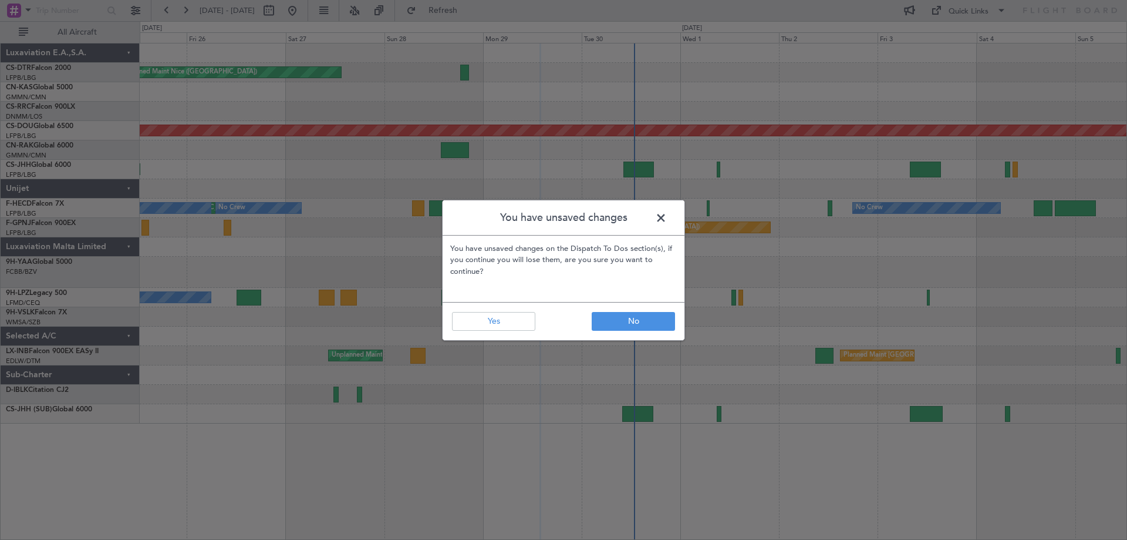
type input "0"
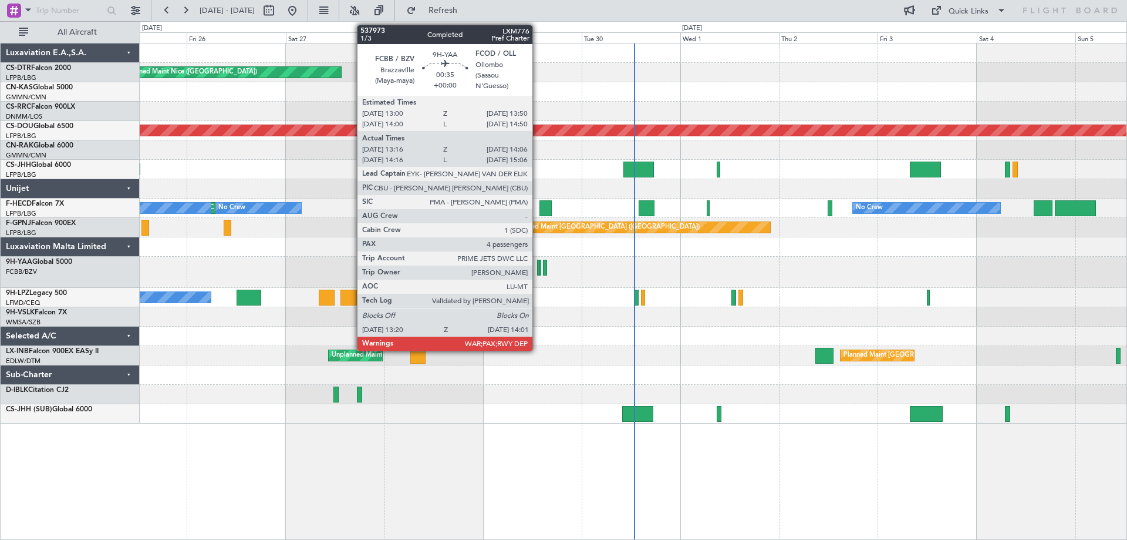
click at [538, 271] on div at bounding box center [538, 268] width 3 height 16
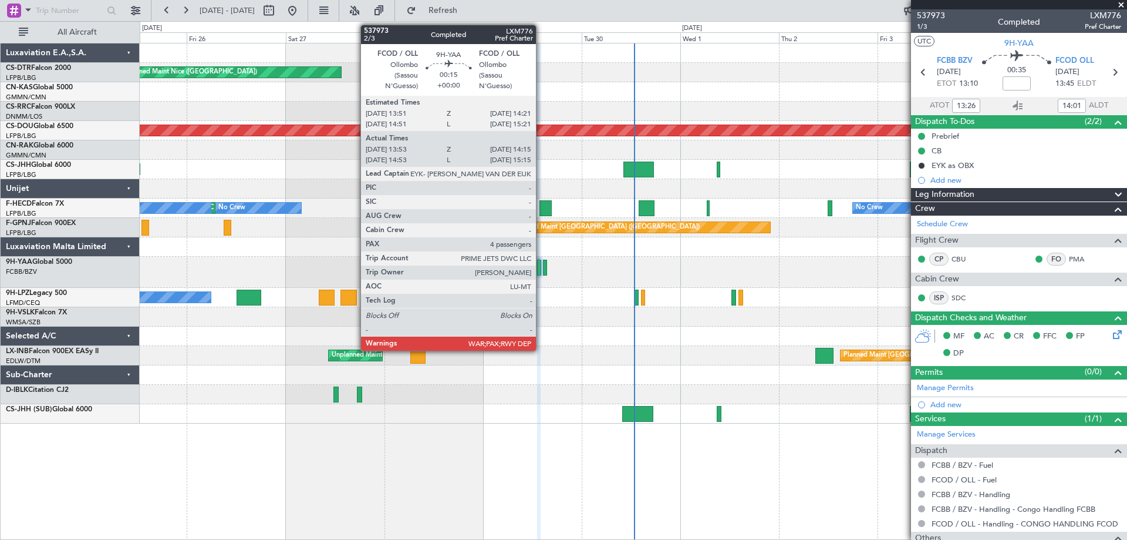
click at [541, 272] on div at bounding box center [541, 268] width 2 height 16
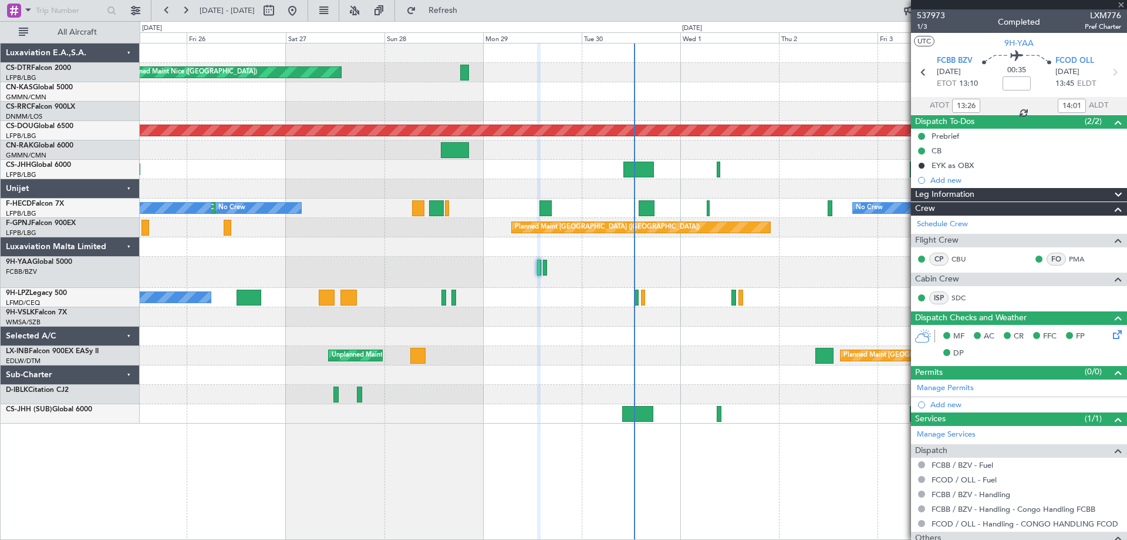
click at [541, 272] on div at bounding box center [541, 268] width 2 height 16
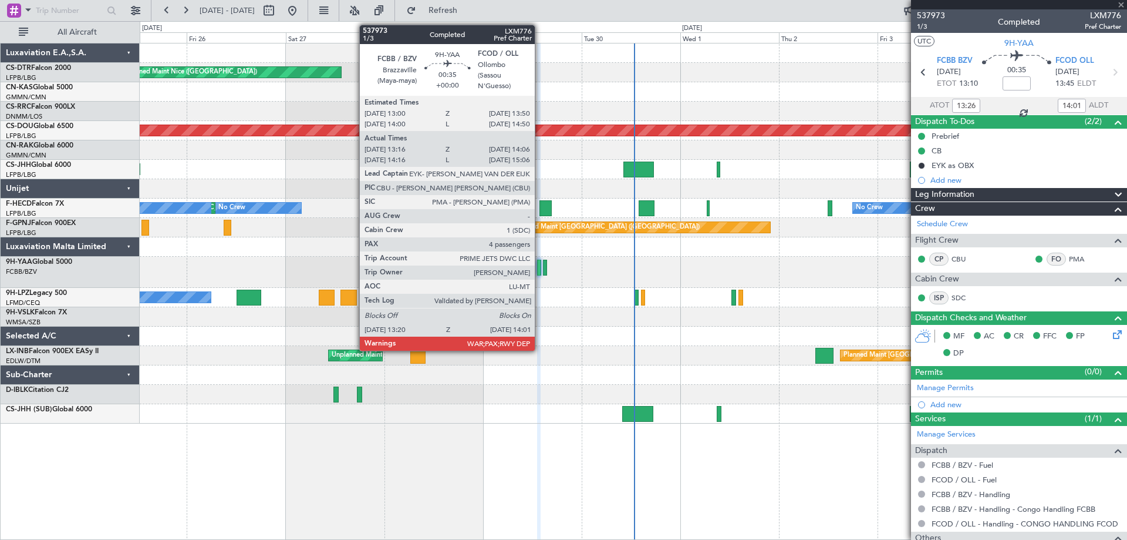
type input "14:03"
type input "14:10"
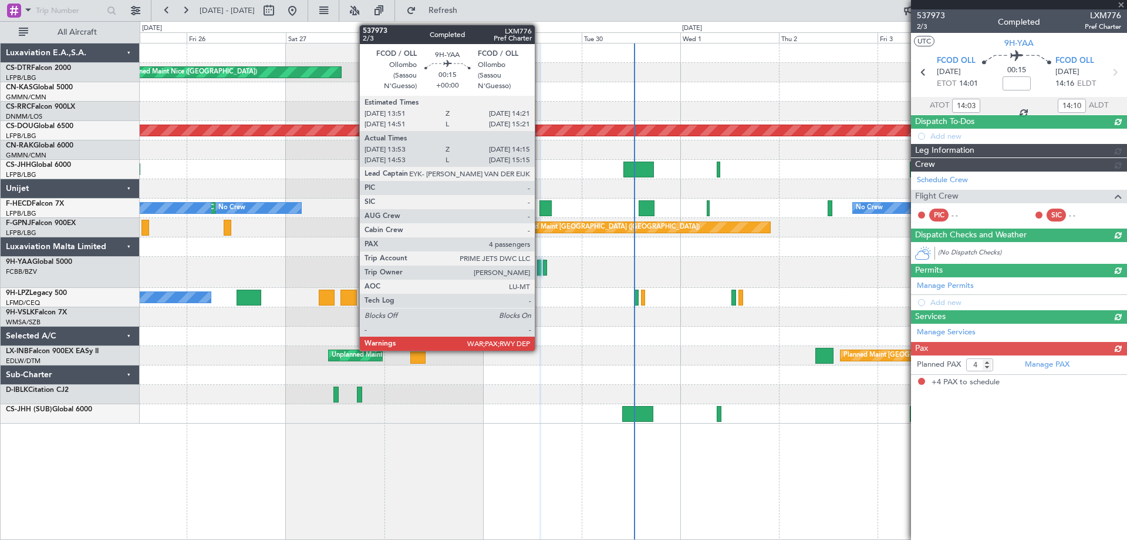
click at [540, 272] on div at bounding box center [541, 268] width 2 height 16
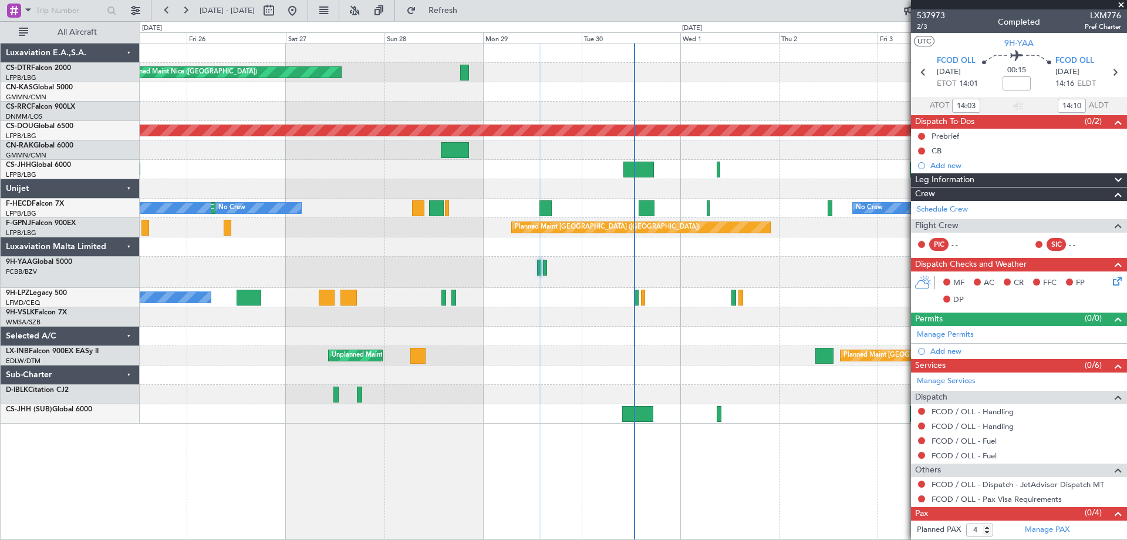
click at [1123, 5] on span at bounding box center [1122, 5] width 12 height 11
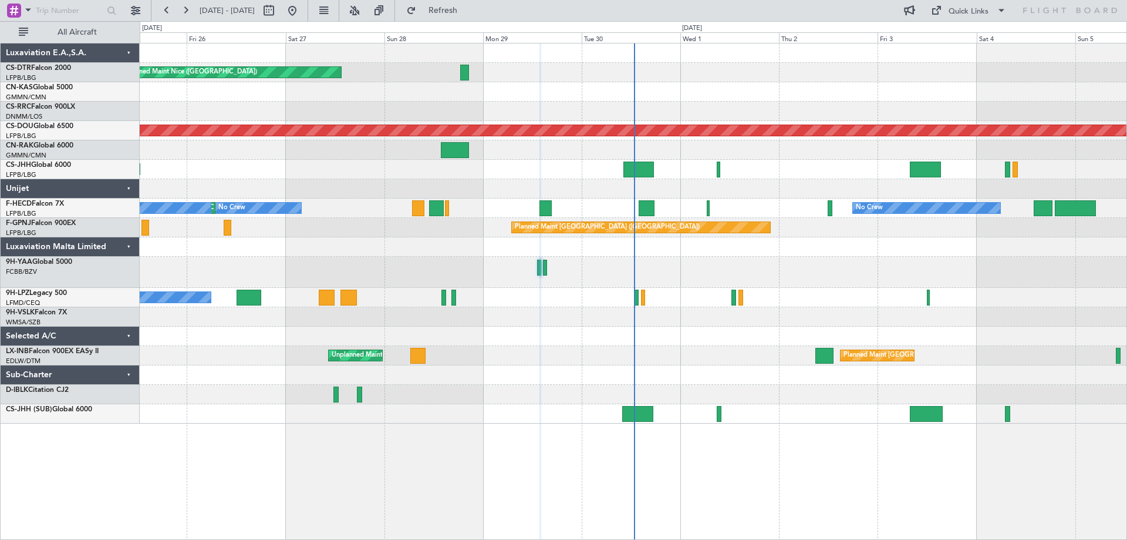
type input "0"
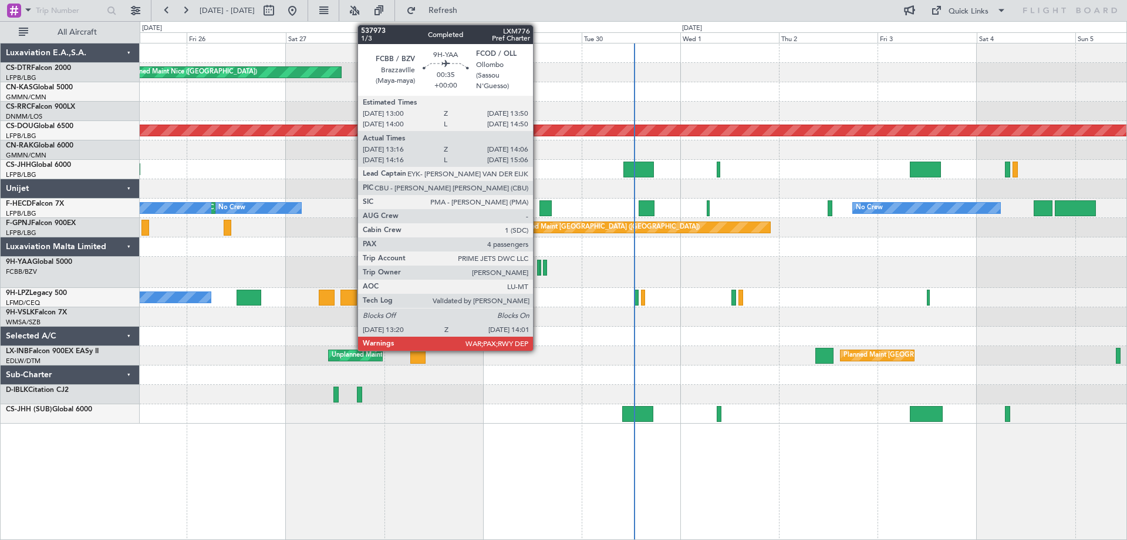
click at [538, 271] on div at bounding box center [538, 268] width 3 height 16
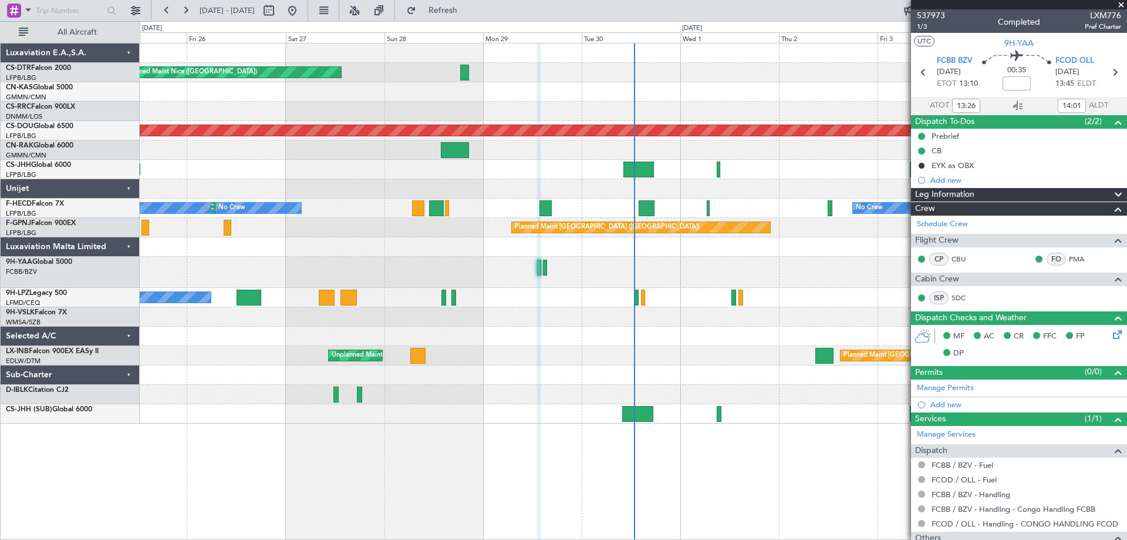
click at [1122, 7] on span at bounding box center [1122, 5] width 12 height 11
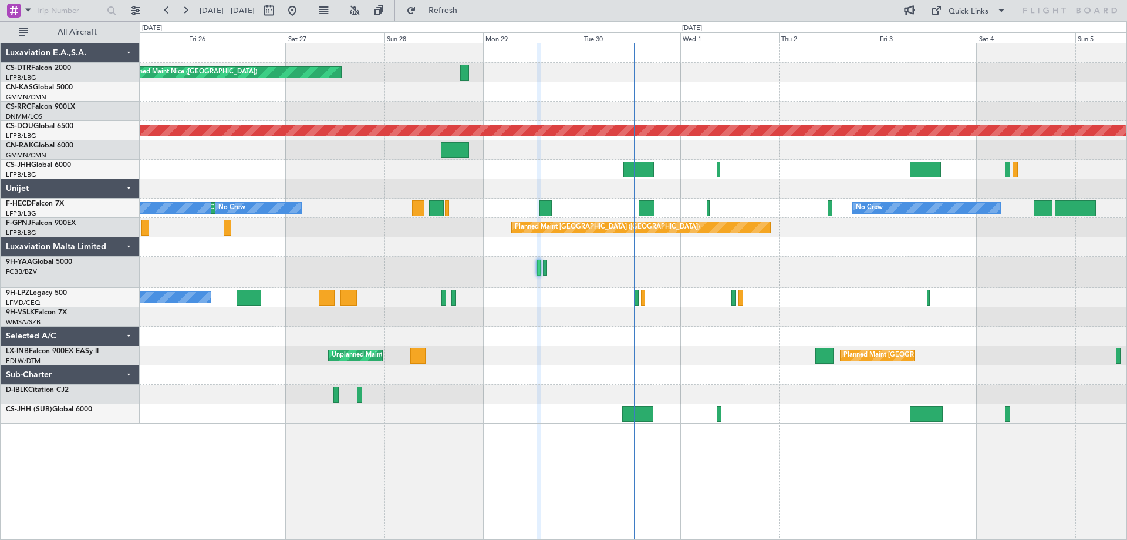
type input "0"
click at [550, 37] on div "Mon 29" at bounding box center [532, 37] width 99 height 11
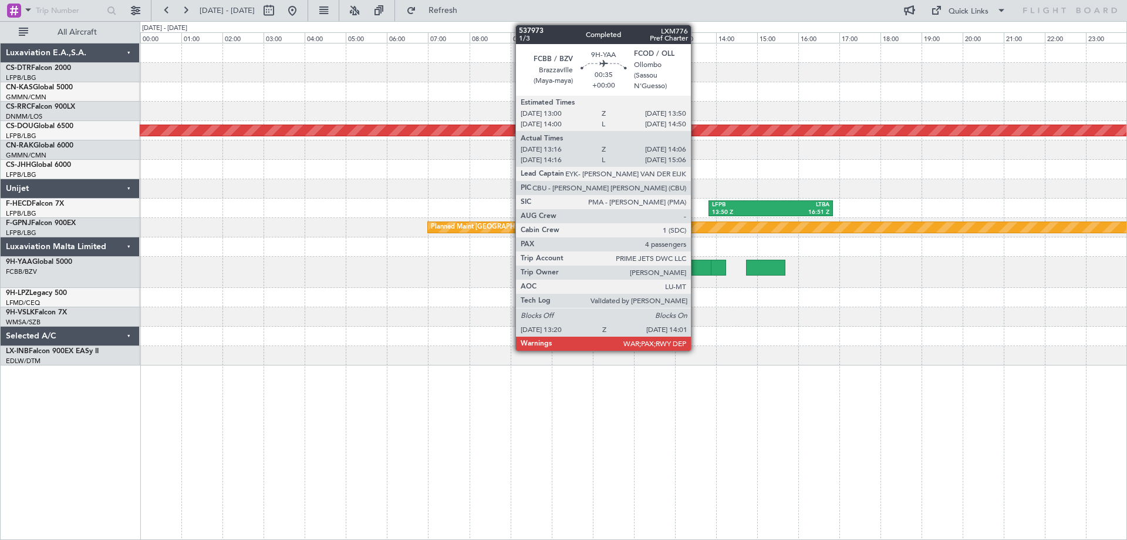
click at [696, 270] on div at bounding box center [702, 268] width 28 height 16
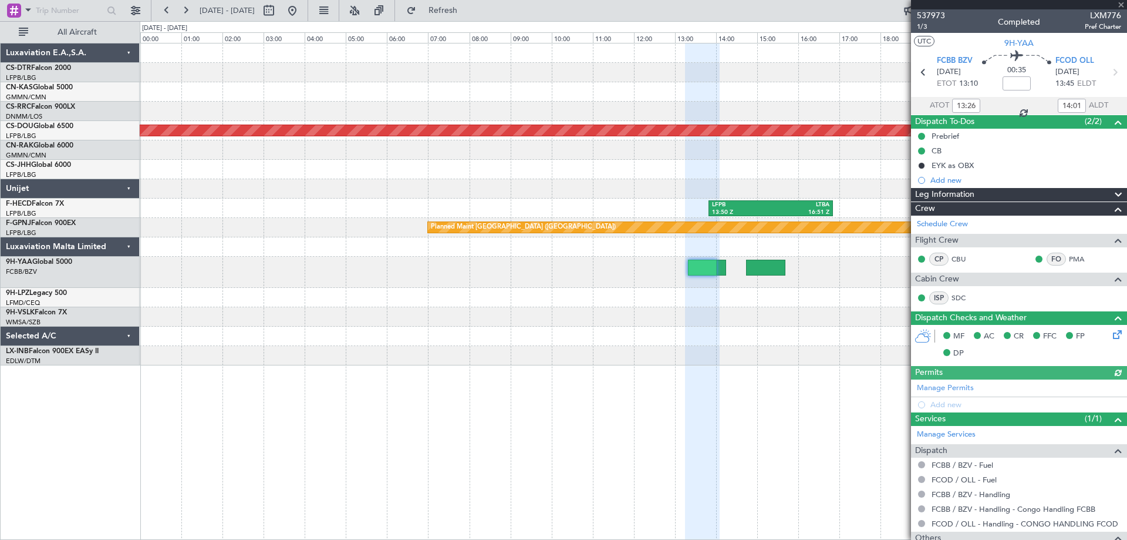
type input "14:26"
type input "15:01"
type input "13:26"
type input "14:01"
click at [923, 26] on span "1/3" at bounding box center [931, 27] width 28 height 10
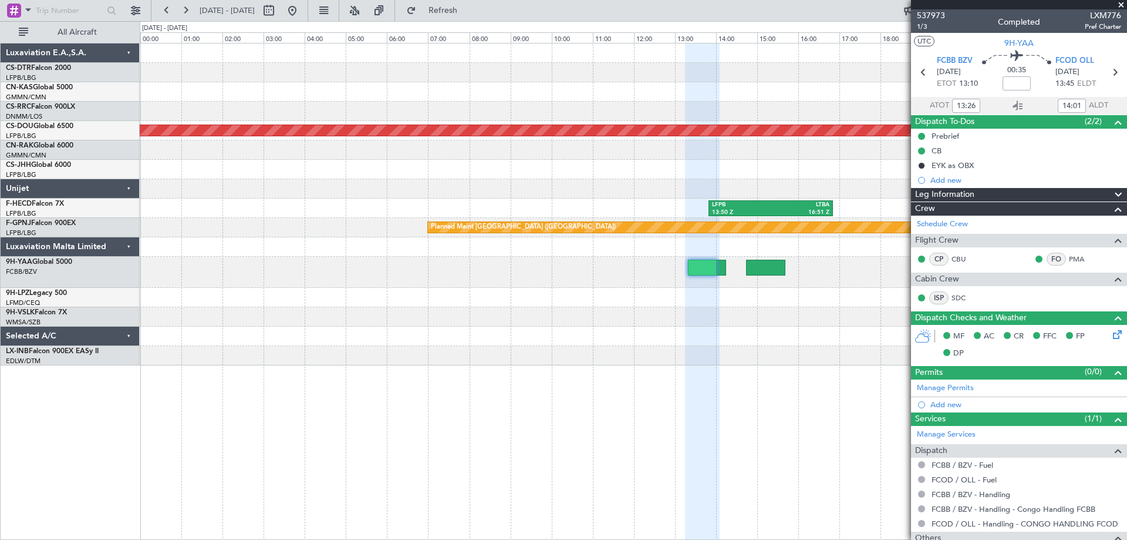
type input "14:26"
type input "15:01"
type input "13:26"
type input "14:01"
type input "14:26"
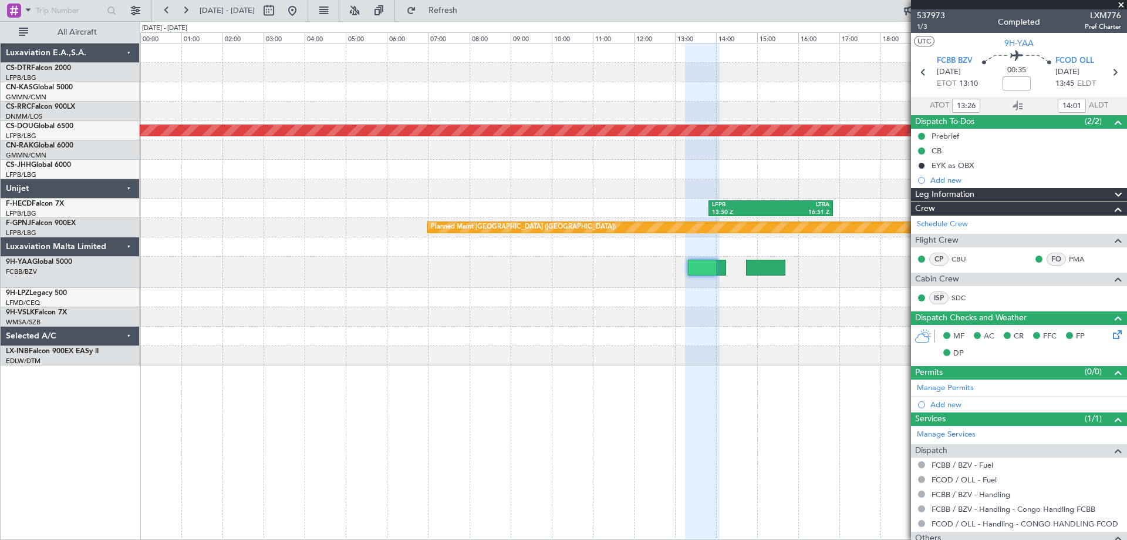
type input "15:01"
type input "13:26"
type input "14:01"
click at [1119, 4] on span at bounding box center [1122, 5] width 12 height 11
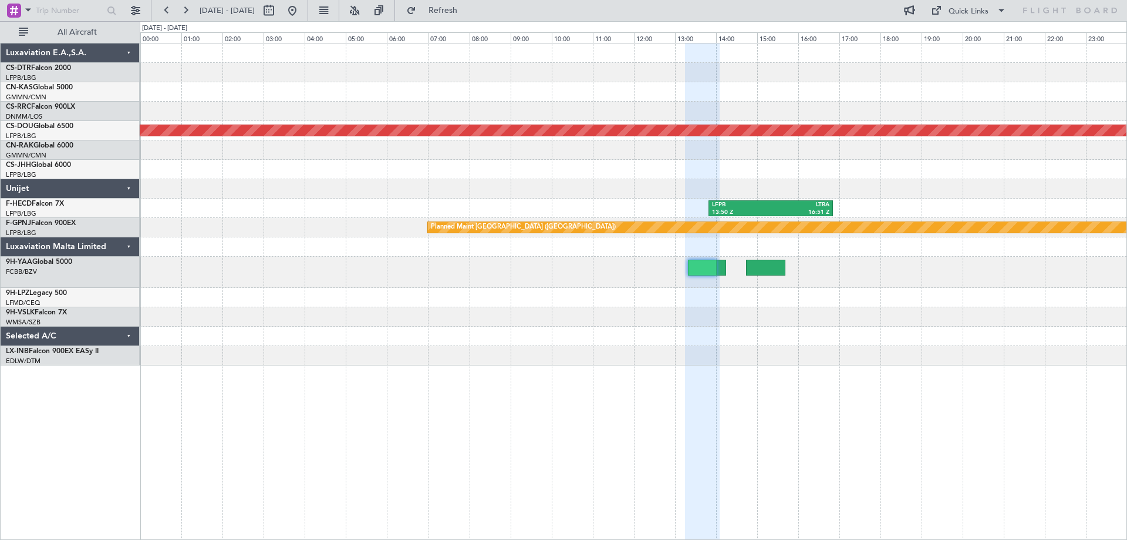
type input "0"
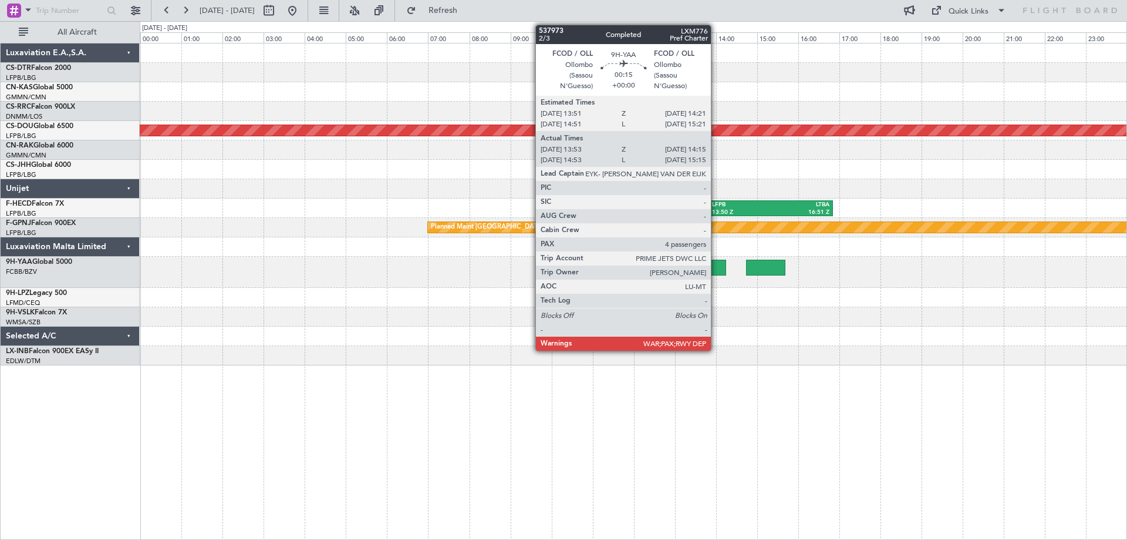
click at [717, 265] on div at bounding box center [718, 268] width 15 height 16
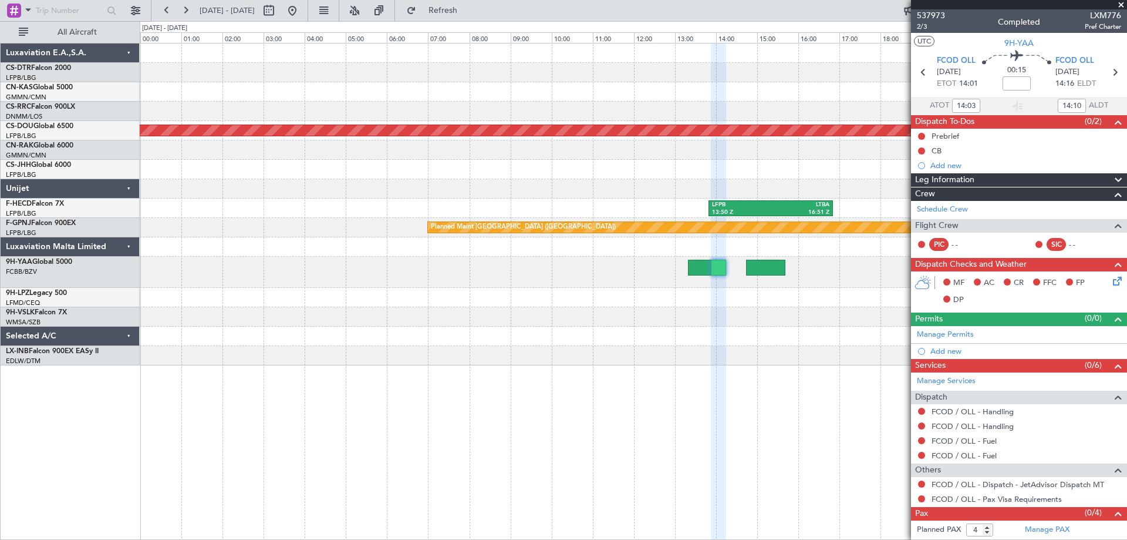
type input "15:03"
type input "15:10"
type input "14:03"
type input "14:10"
click at [922, 26] on span "2/3" at bounding box center [931, 27] width 28 height 10
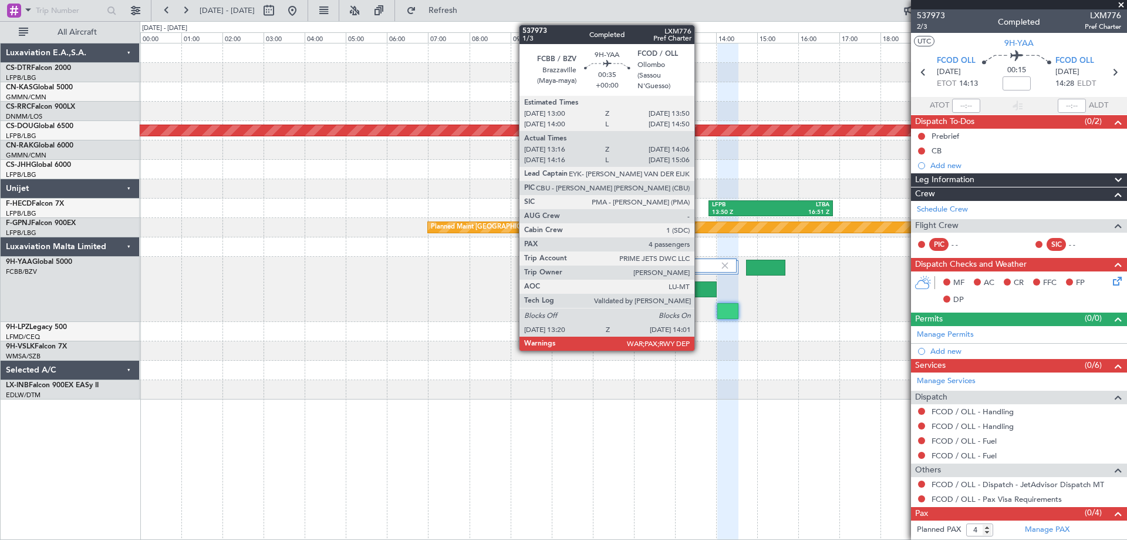
click at [700, 291] on div at bounding box center [702, 289] width 28 height 16
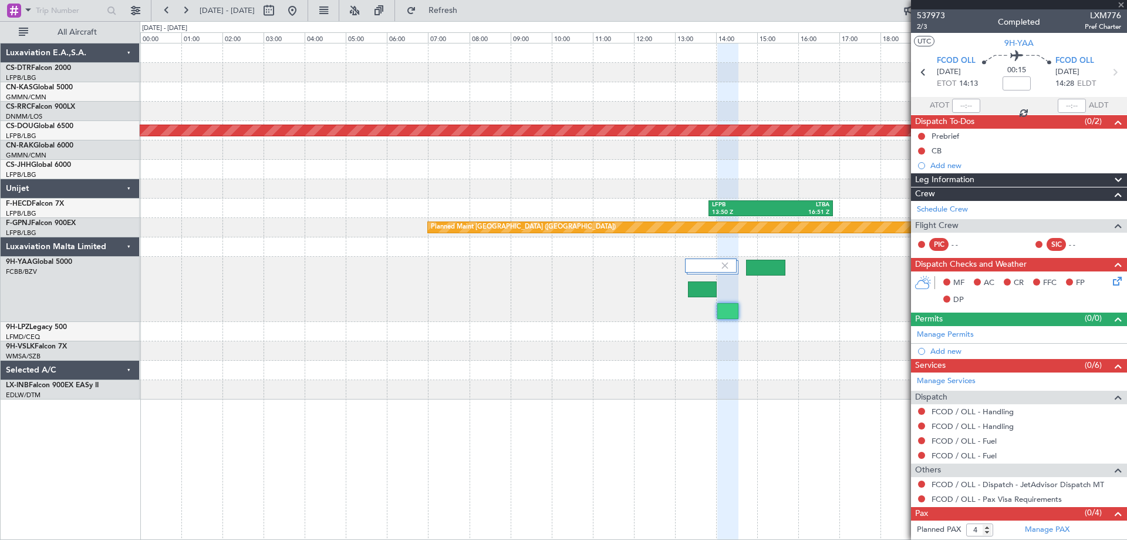
type input "13:26"
type input "14:01"
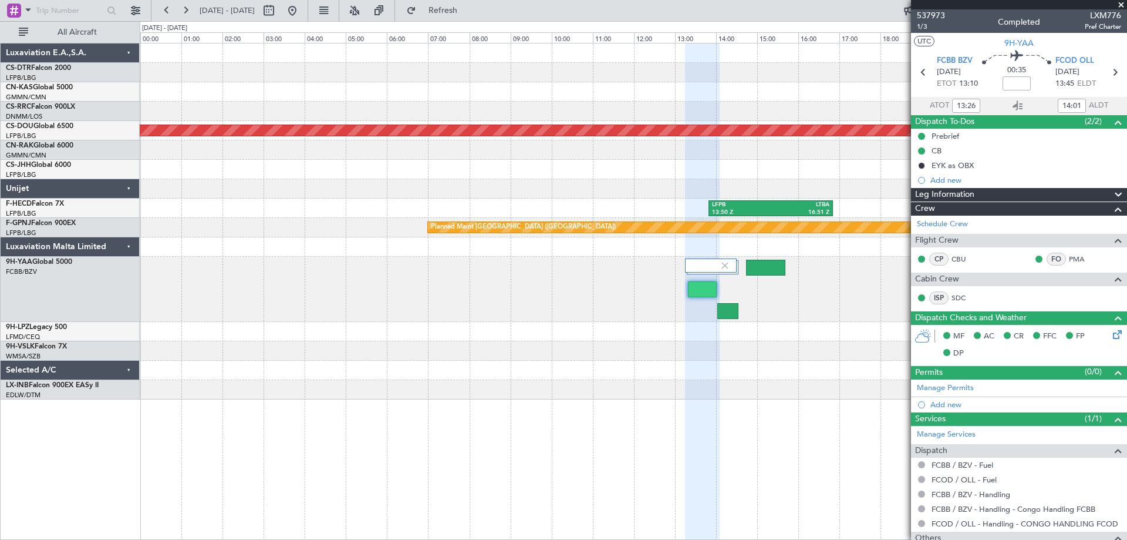
type input "14:26"
type input "15:01"
type input "13:26"
type input "14:01"
type input "14:26"
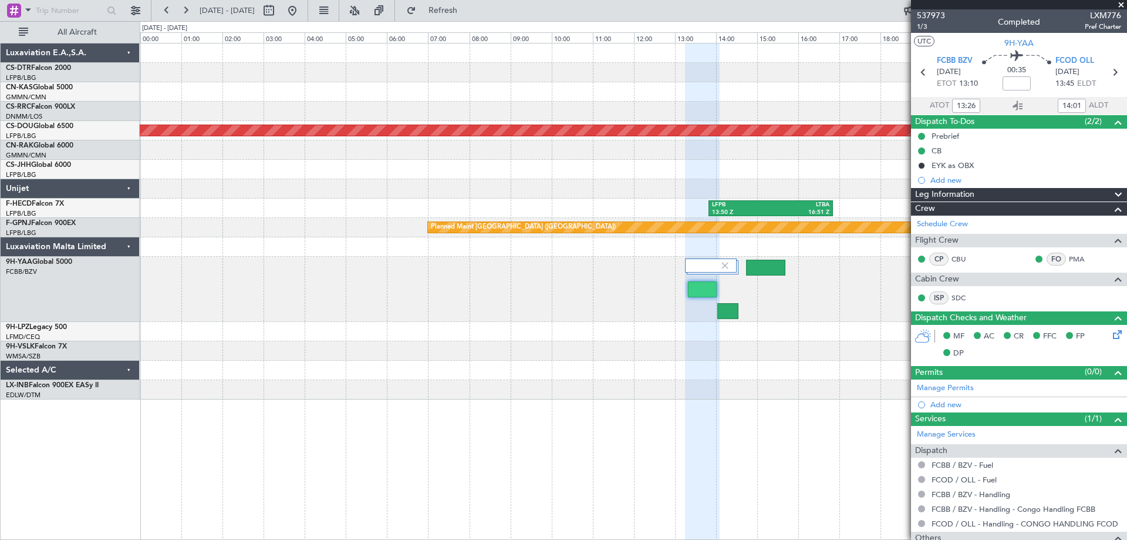
type input "15:01"
type input "13:26"
type input "14:01"
type input "14:26"
type input "15:01"
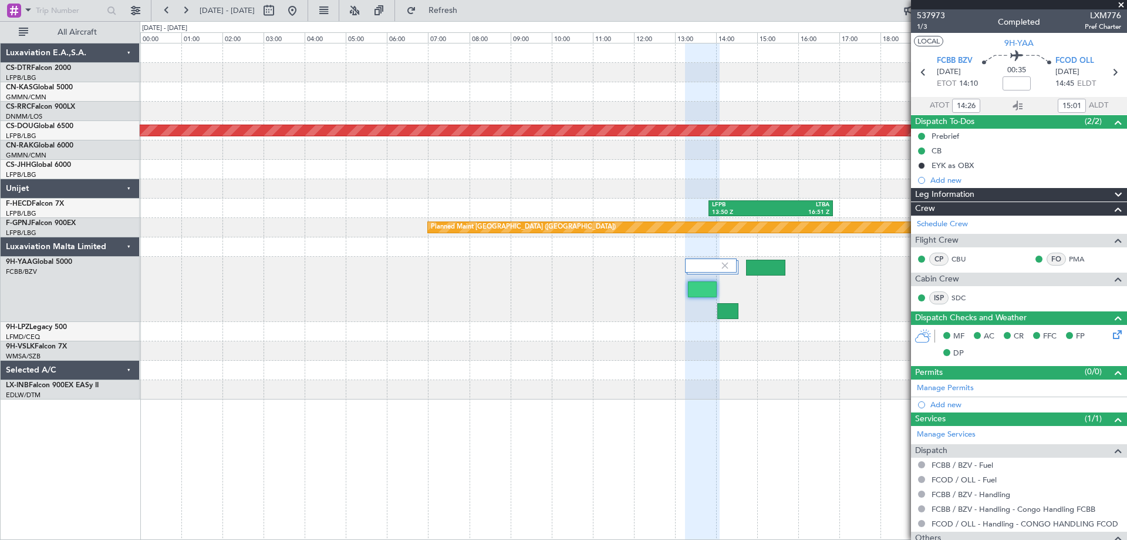
type input "13:26"
type input "14:01"
click at [920, 24] on span "1/3" at bounding box center [931, 27] width 28 height 10
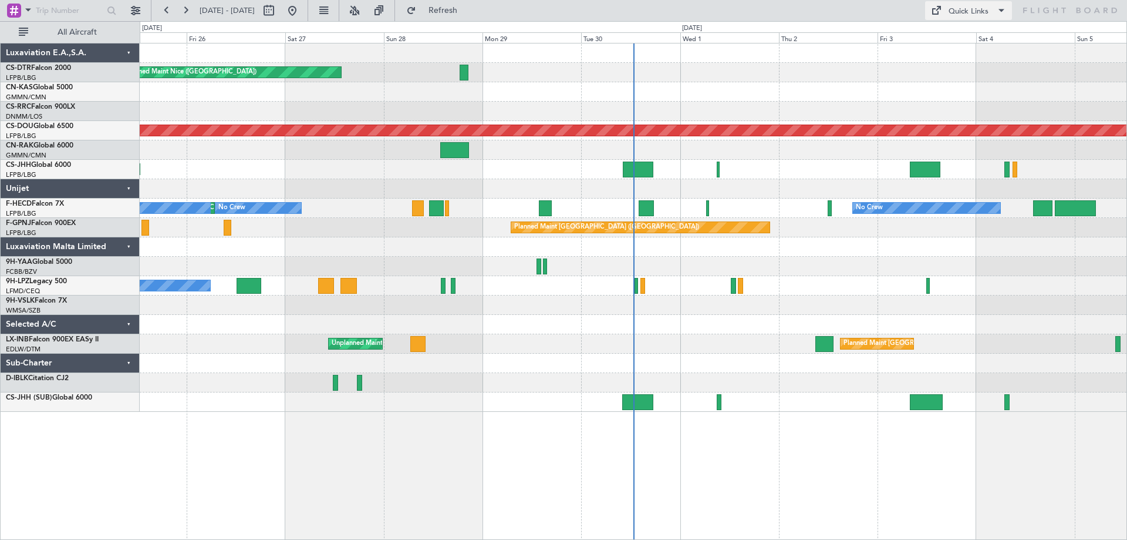
click at [994, 9] on button "Quick Links" at bounding box center [968, 10] width 87 height 19
click at [945, 36] on button "Trip Builder" at bounding box center [969, 39] width 88 height 28
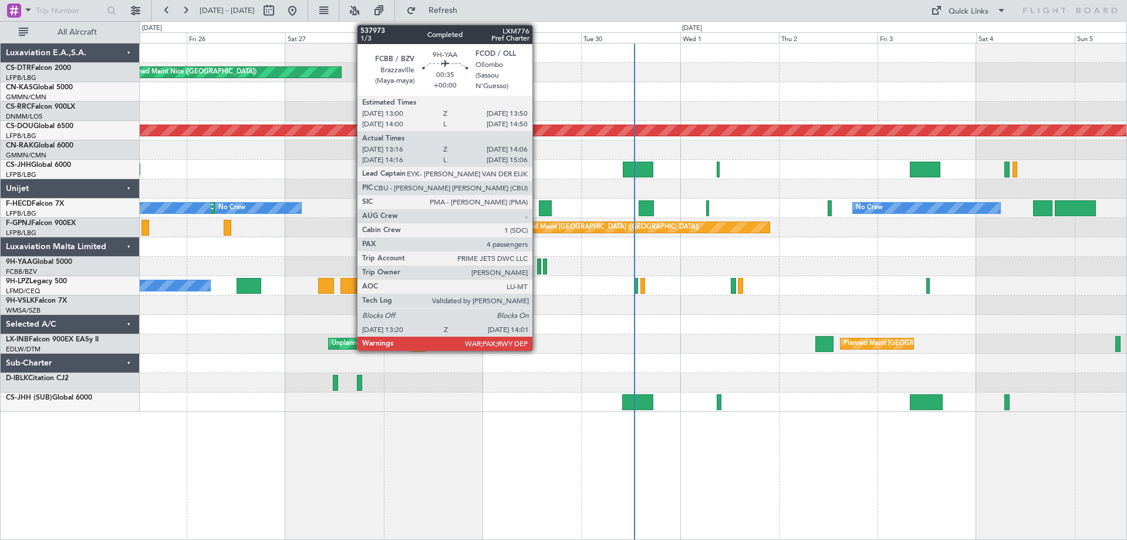
click at [538, 271] on div at bounding box center [538, 266] width 3 height 16
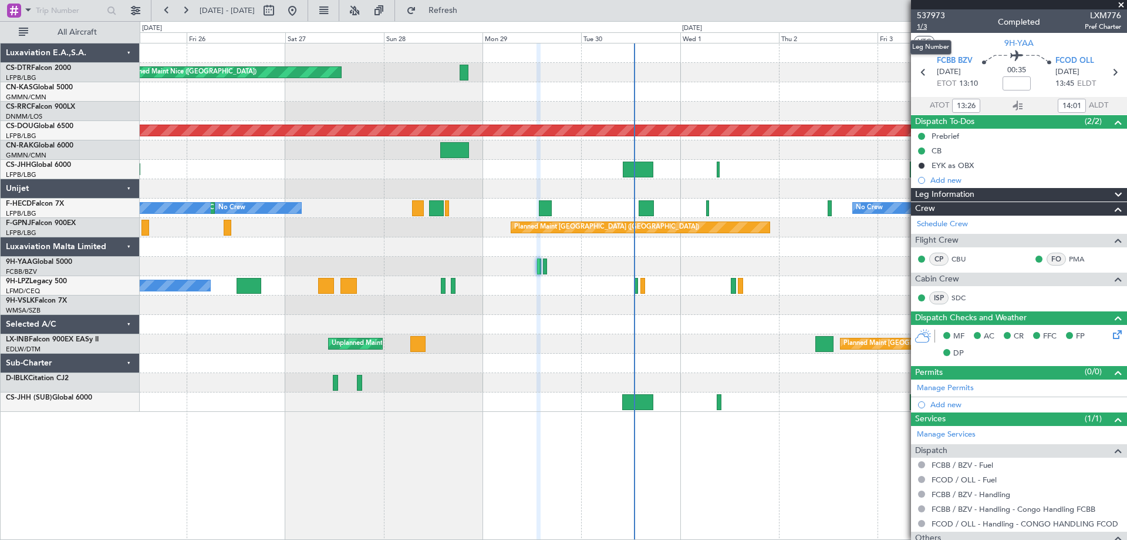
click at [924, 25] on span "1/3" at bounding box center [931, 27] width 28 height 10
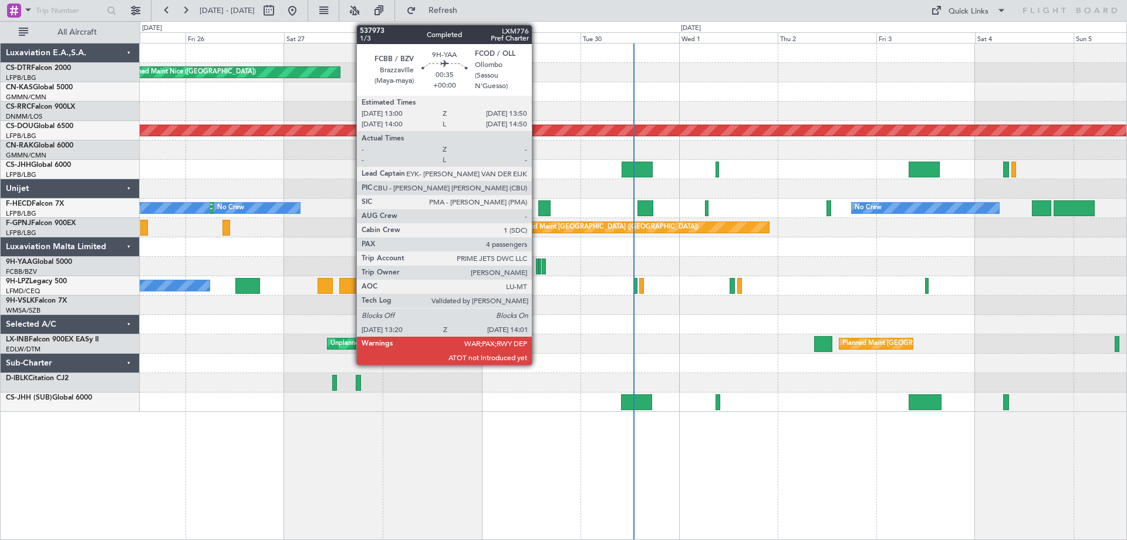
click at [537, 272] on div at bounding box center [537, 266] width 3 height 16
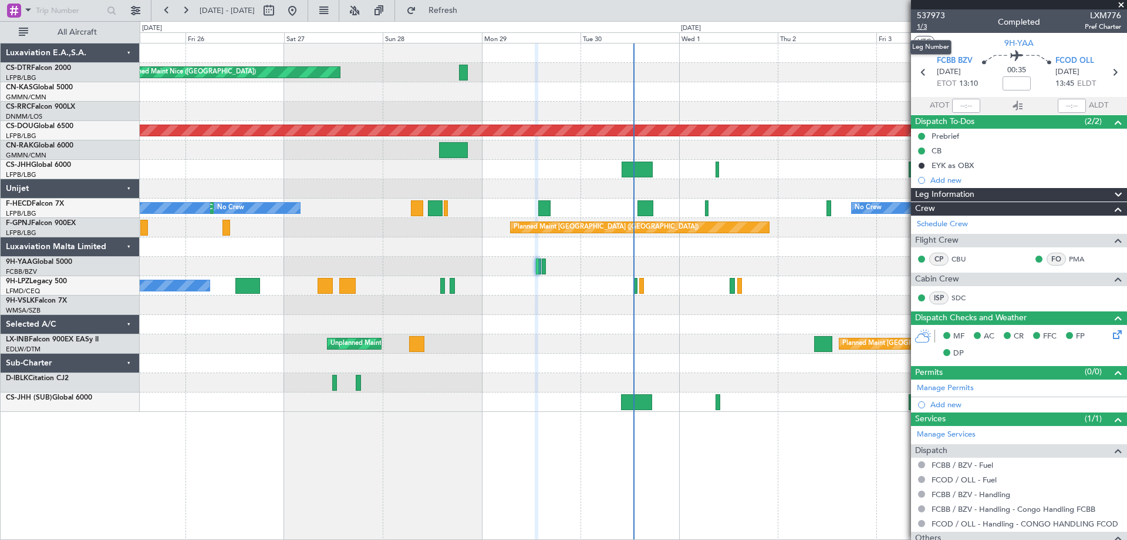
click at [923, 28] on span "1/3" at bounding box center [931, 27] width 28 height 10
click at [1126, 4] on span at bounding box center [1122, 5] width 12 height 11
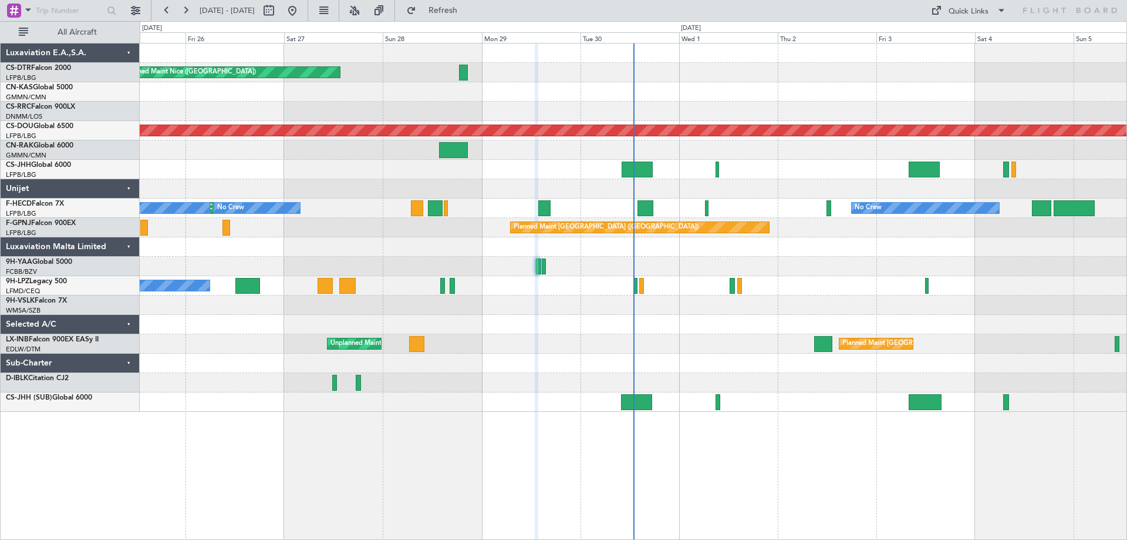
type input "0"
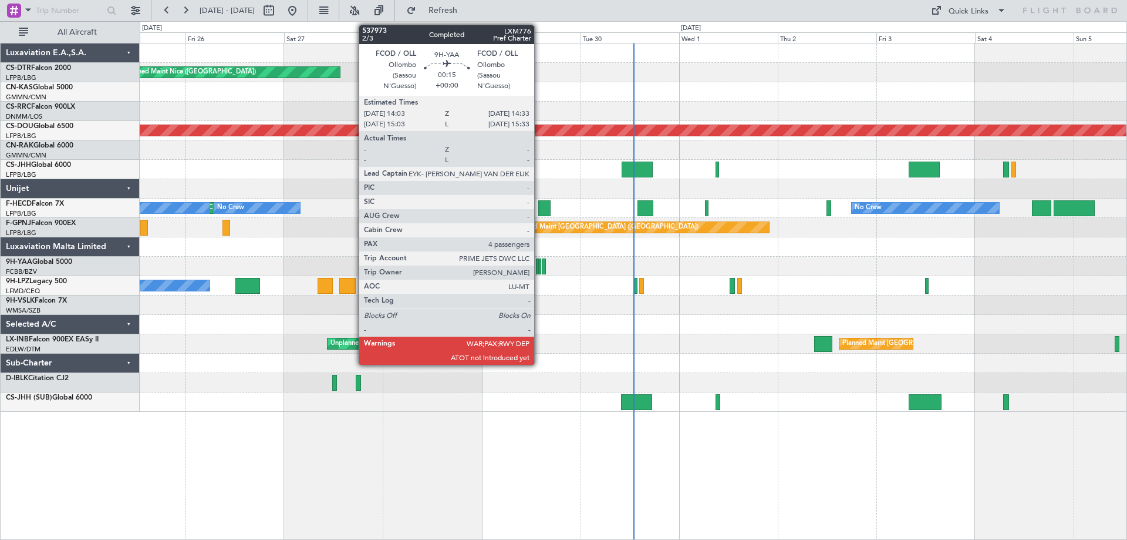
click at [540, 271] on div at bounding box center [540, 266] width 2 height 16
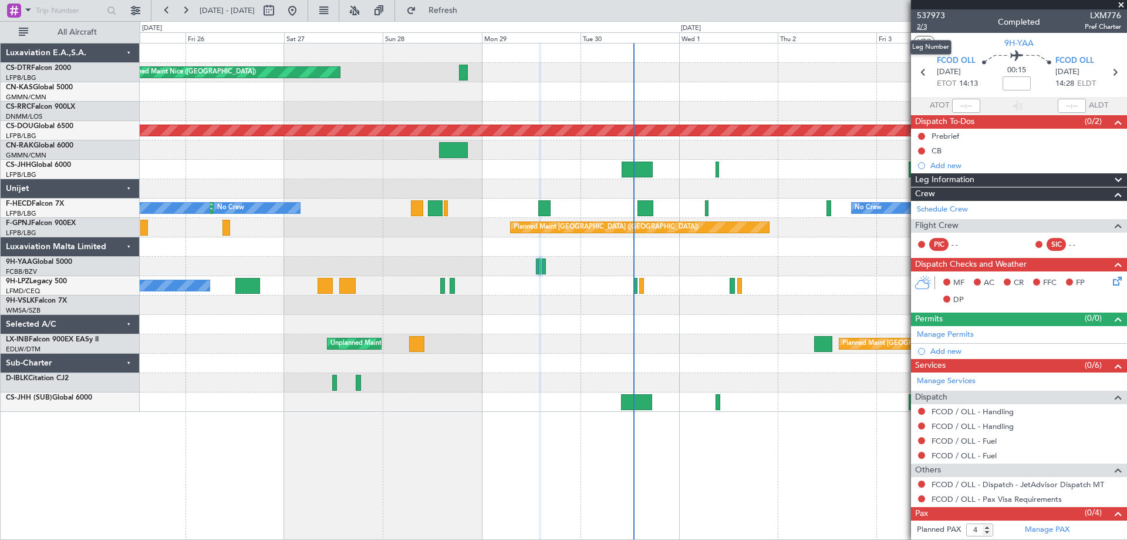
click at [921, 26] on span "2/3" at bounding box center [931, 27] width 28 height 10
click at [949, 212] on link "Schedule Crew" at bounding box center [942, 210] width 51 height 12
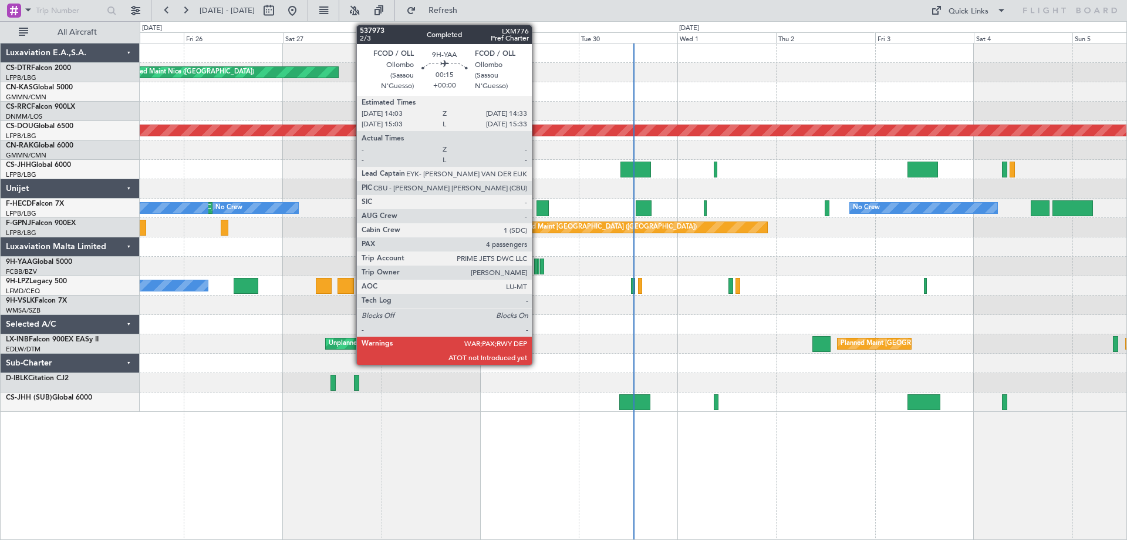
click at [537, 271] on div at bounding box center [538, 266] width 2 height 16
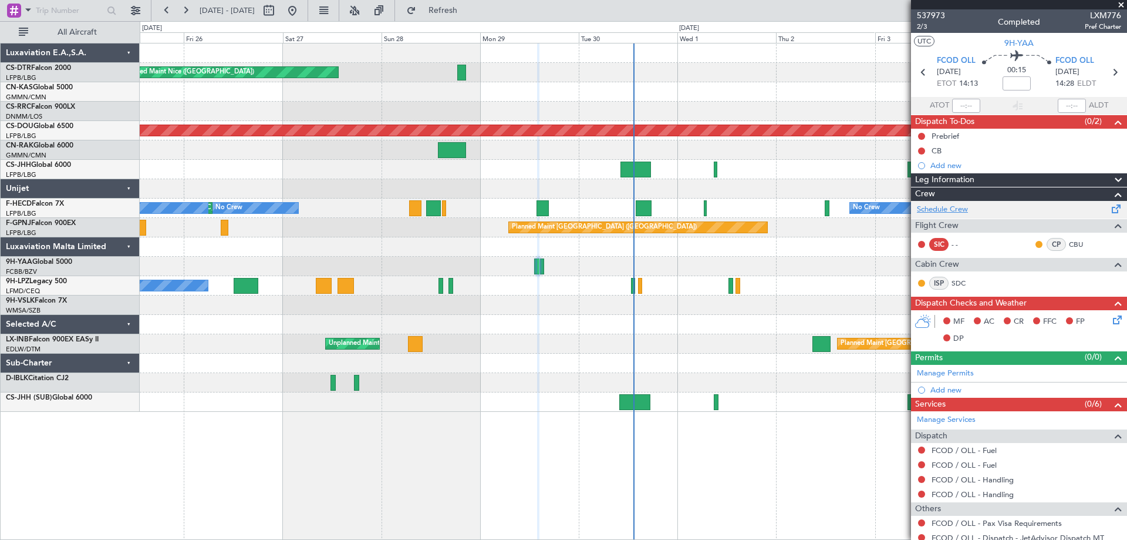
click at [937, 208] on link "Schedule Crew" at bounding box center [942, 210] width 51 height 12
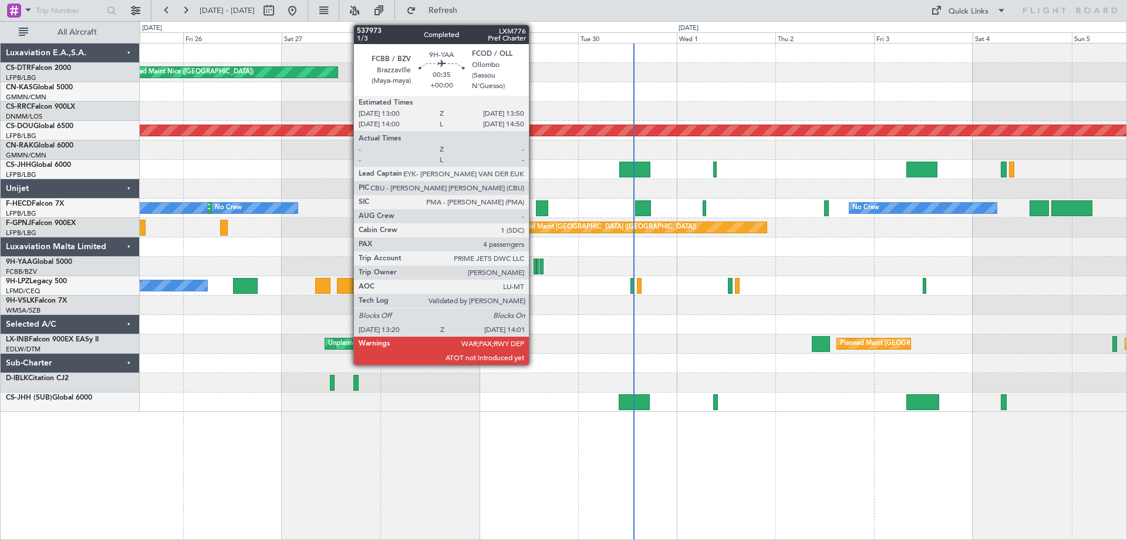
click at [534, 271] on div at bounding box center [535, 266] width 3 height 16
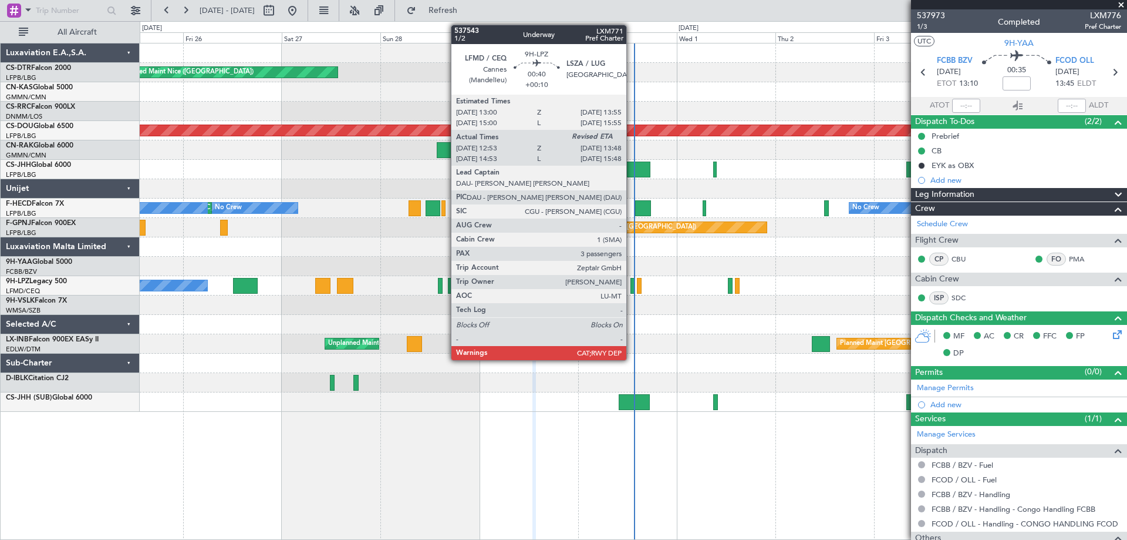
click at [632, 290] on div at bounding box center [633, 286] width 4 height 16
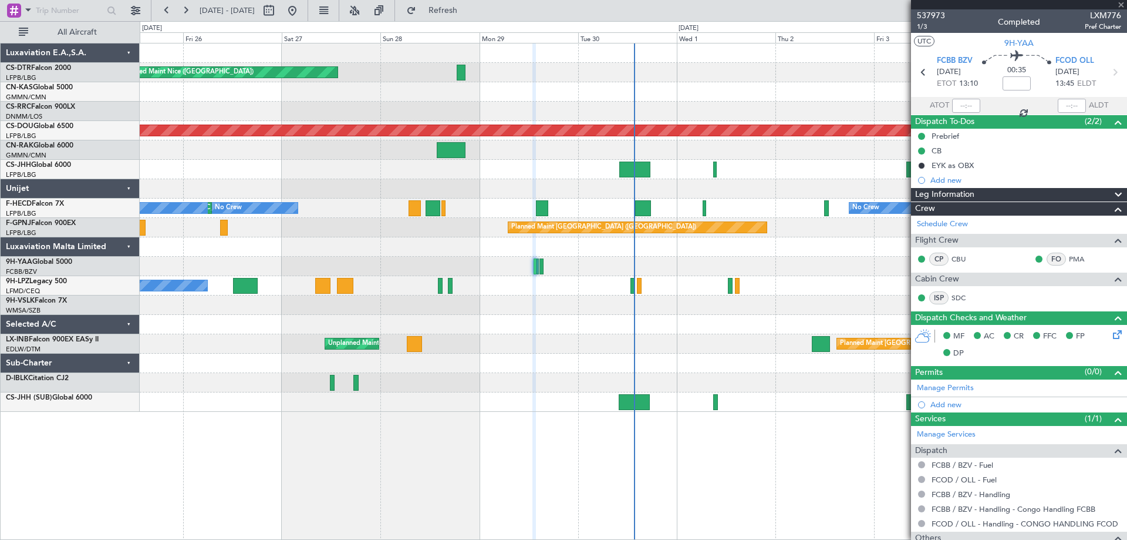
type input "+00:10"
type input "13:03"
type input "3"
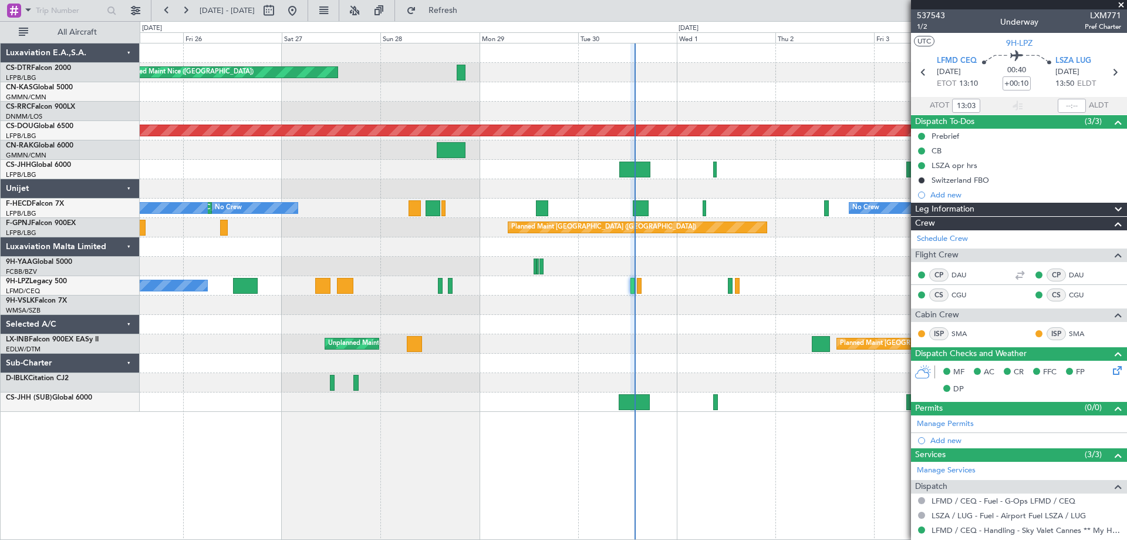
type input "13:42"
